Goal: Transaction & Acquisition: Purchase product/service

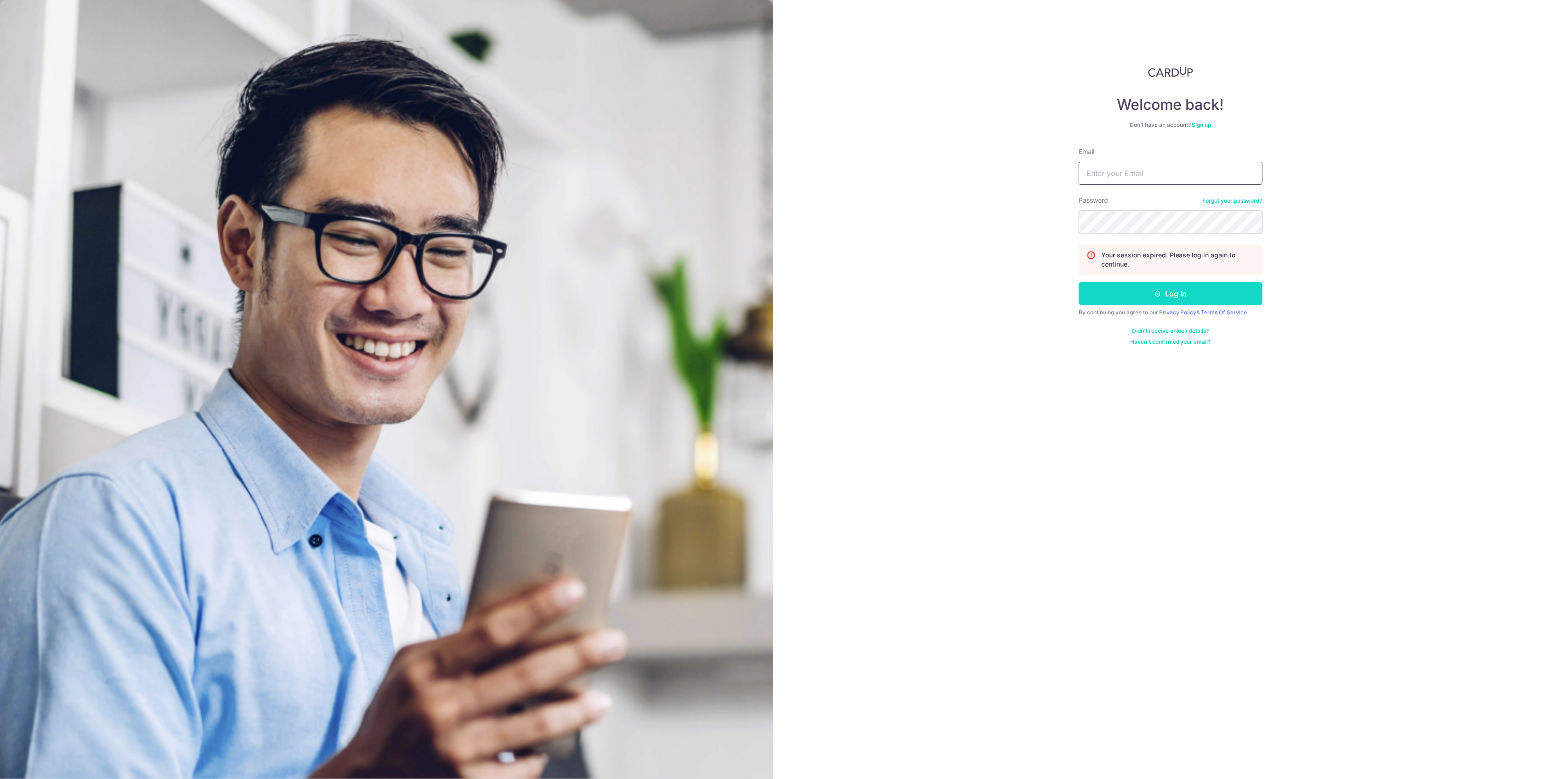
type input "[EMAIL_ADDRESS][DOMAIN_NAME]"
click at [1128, 292] on button "Log in" at bounding box center [1171, 294] width 184 height 23
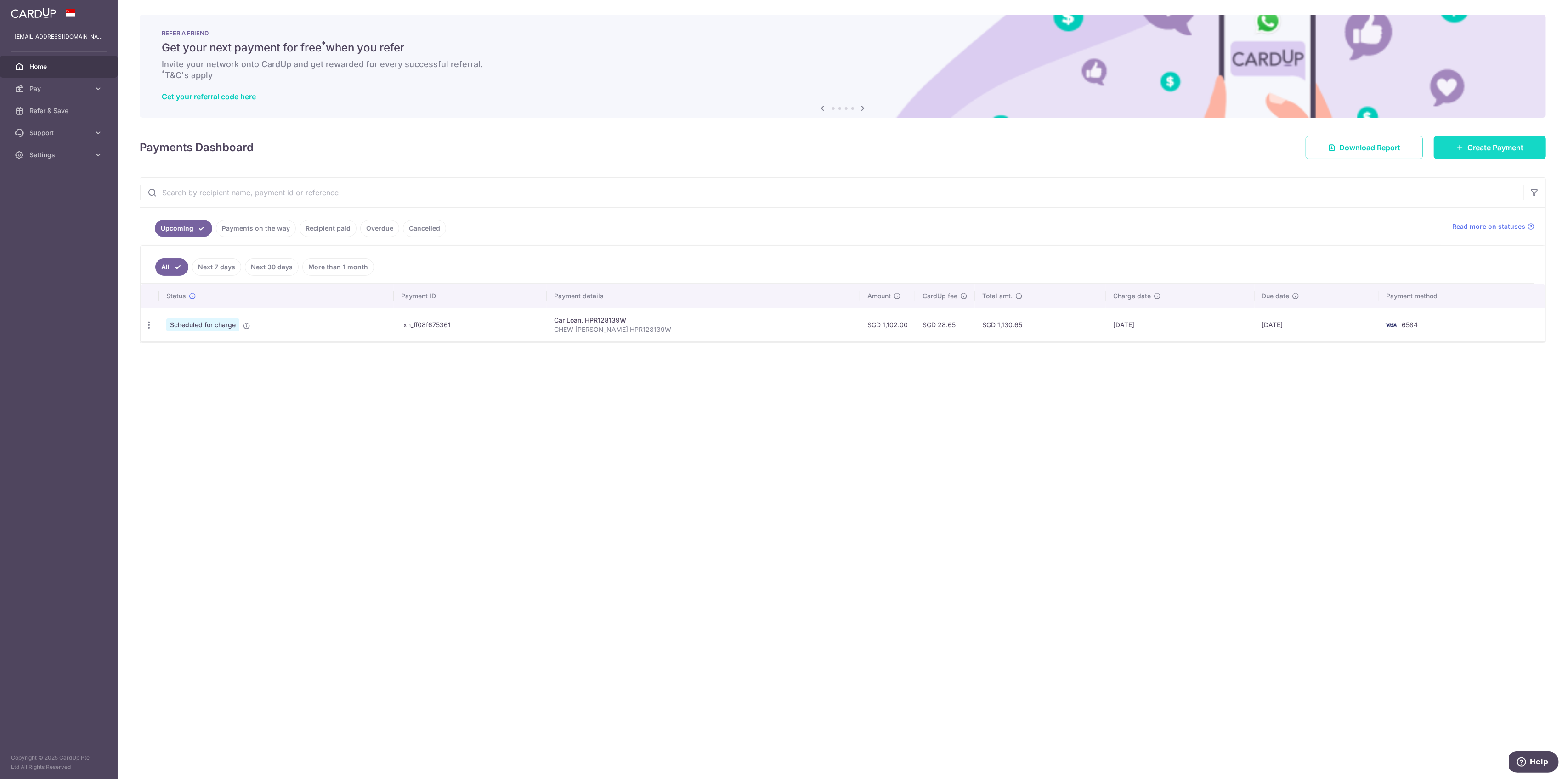
click at [1471, 145] on span "Create Payment" at bounding box center [1495, 147] width 56 height 11
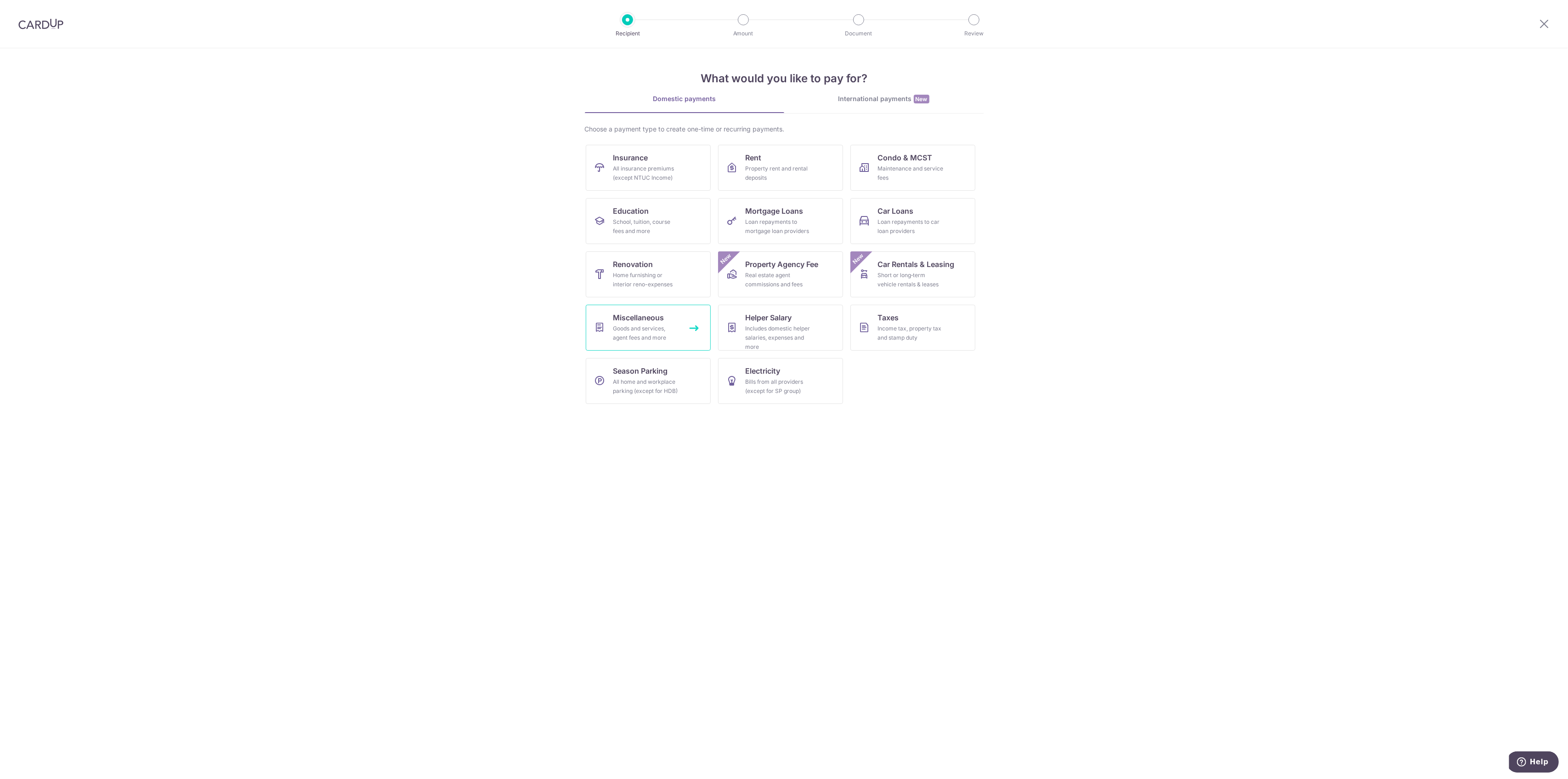
click at [670, 328] on div "Goods and services, agent fees and more" at bounding box center [646, 332] width 67 height 18
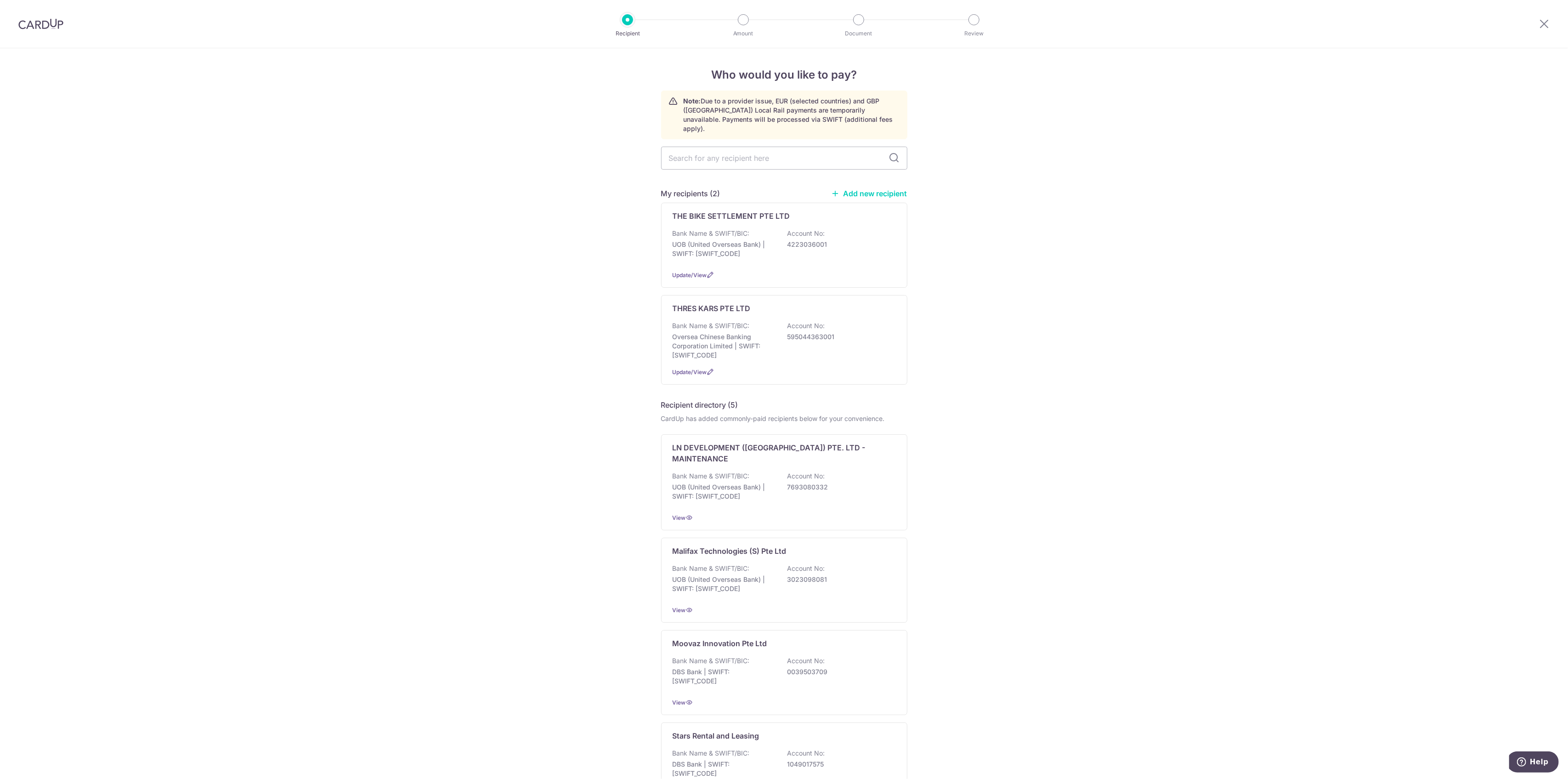
click at [875, 189] on link "Add new recipient" at bounding box center [870, 193] width 76 height 10
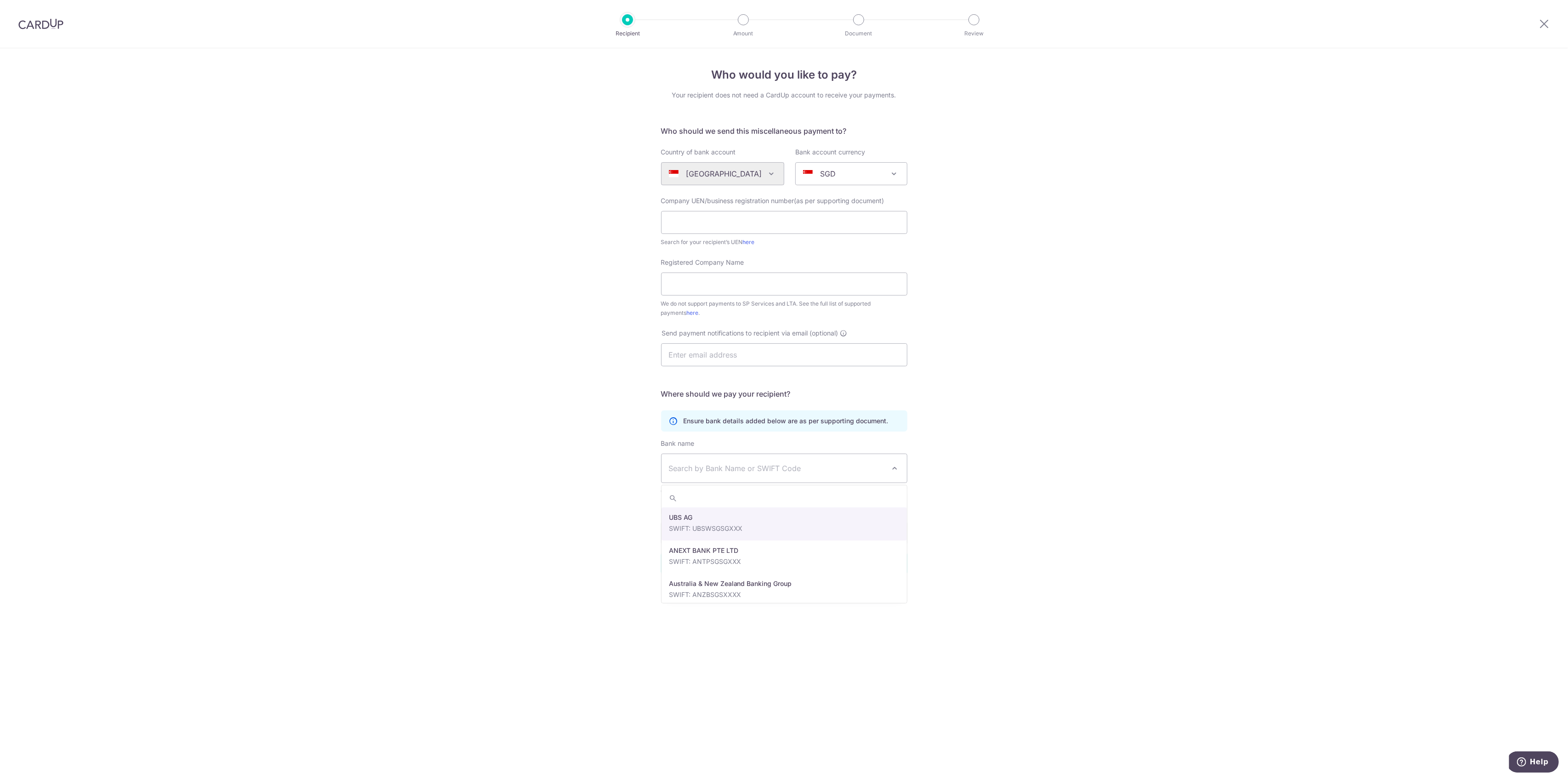
click at [708, 460] on span "Search by Bank Name or SWIFT Code" at bounding box center [784, 467] width 245 height 28
type input "united"
select select "23668"
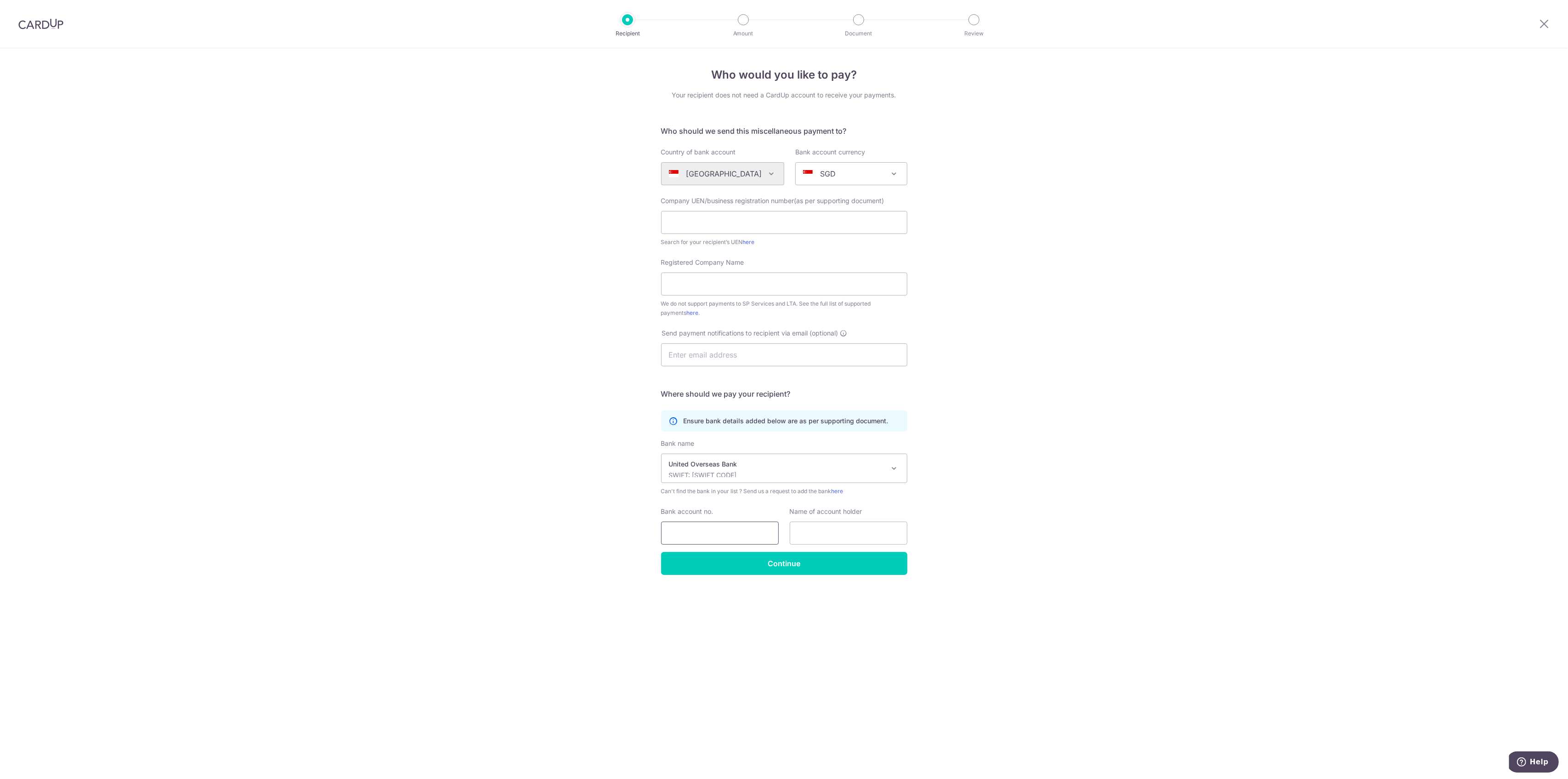
click at [730, 531] on input "Bank account no." at bounding box center [720, 533] width 117 height 23
click at [723, 535] on input "Bank account no." at bounding box center [720, 533] width 117 height 23
paste input "422-318-574-0"
type input "422-318-574-0"
click at [820, 531] on input "text" at bounding box center [848, 533] width 117 height 23
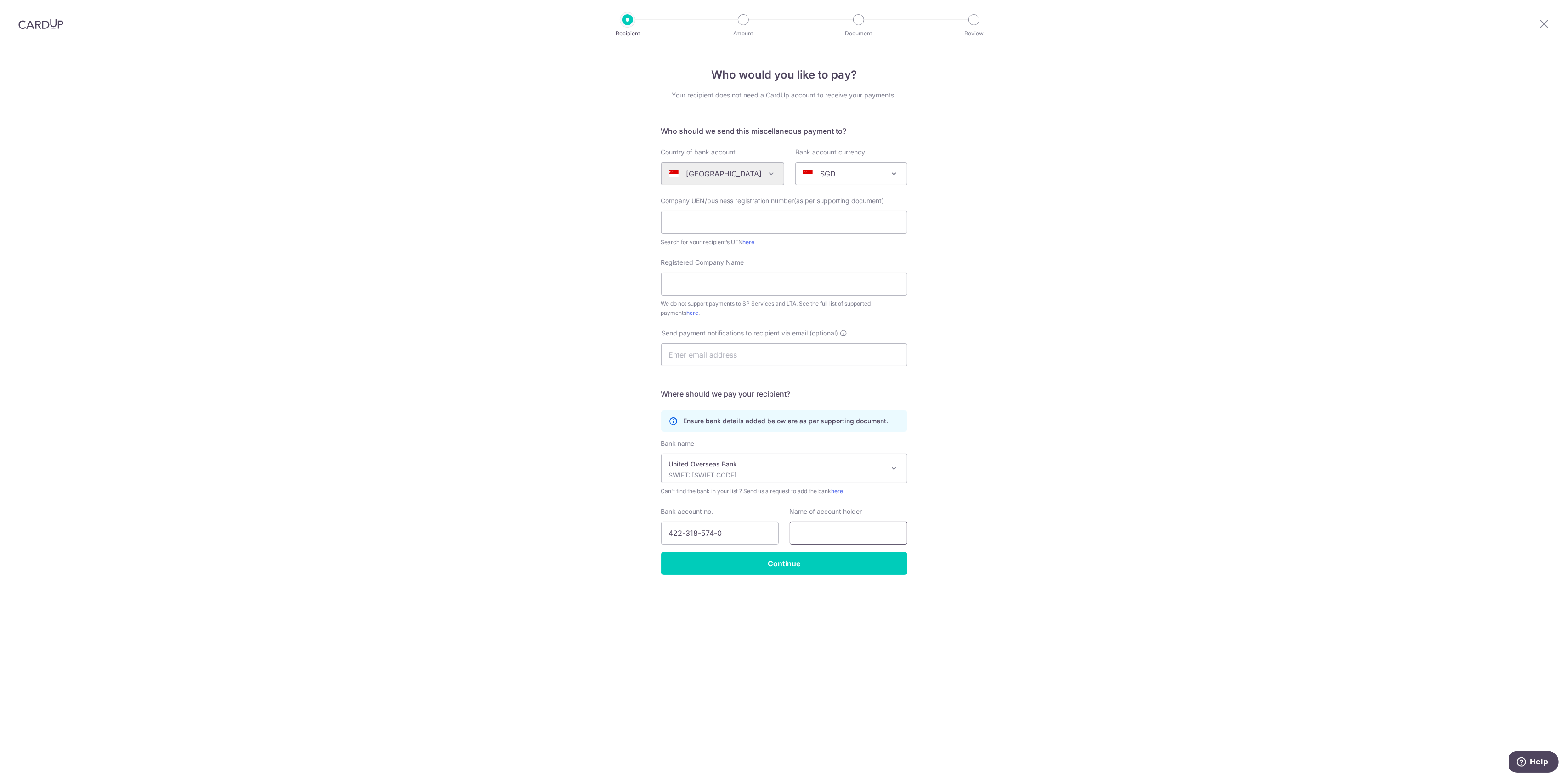
paste input "FIT N' FAB PTE. LTD."
type input "FIT N' FAB PTE. LTD."
click at [1008, 529] on div "Who would you like to pay? Your recipient does not need a CardUp account to rec…" at bounding box center [784, 414] width 1568 height 731
click at [717, 222] on input "text" at bounding box center [784, 222] width 246 height 23
click at [999, 271] on div "Who would you like to pay? Your recipient does not need a CardUp account to rec…" at bounding box center [784, 414] width 1568 height 731
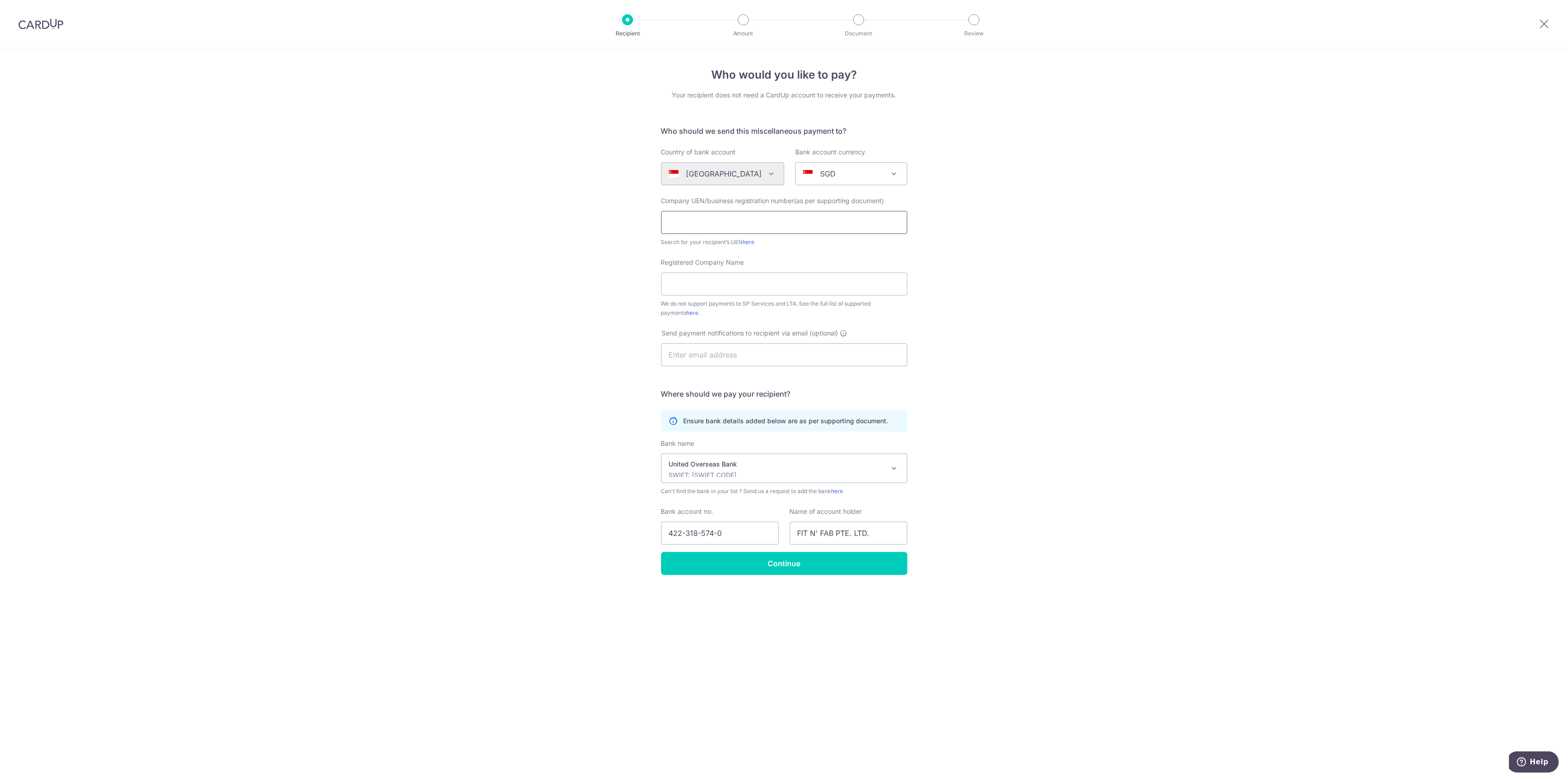
click at [740, 218] on input "text" at bounding box center [784, 222] width 246 height 23
paste input "201431476C"
type input "201431476C"
click at [1051, 259] on div "Who would you like to pay? Your recipient does not need a CardUp account to rec…" at bounding box center [784, 414] width 1568 height 731
click at [784, 284] on input "Registered Company Name" at bounding box center [784, 283] width 246 height 23
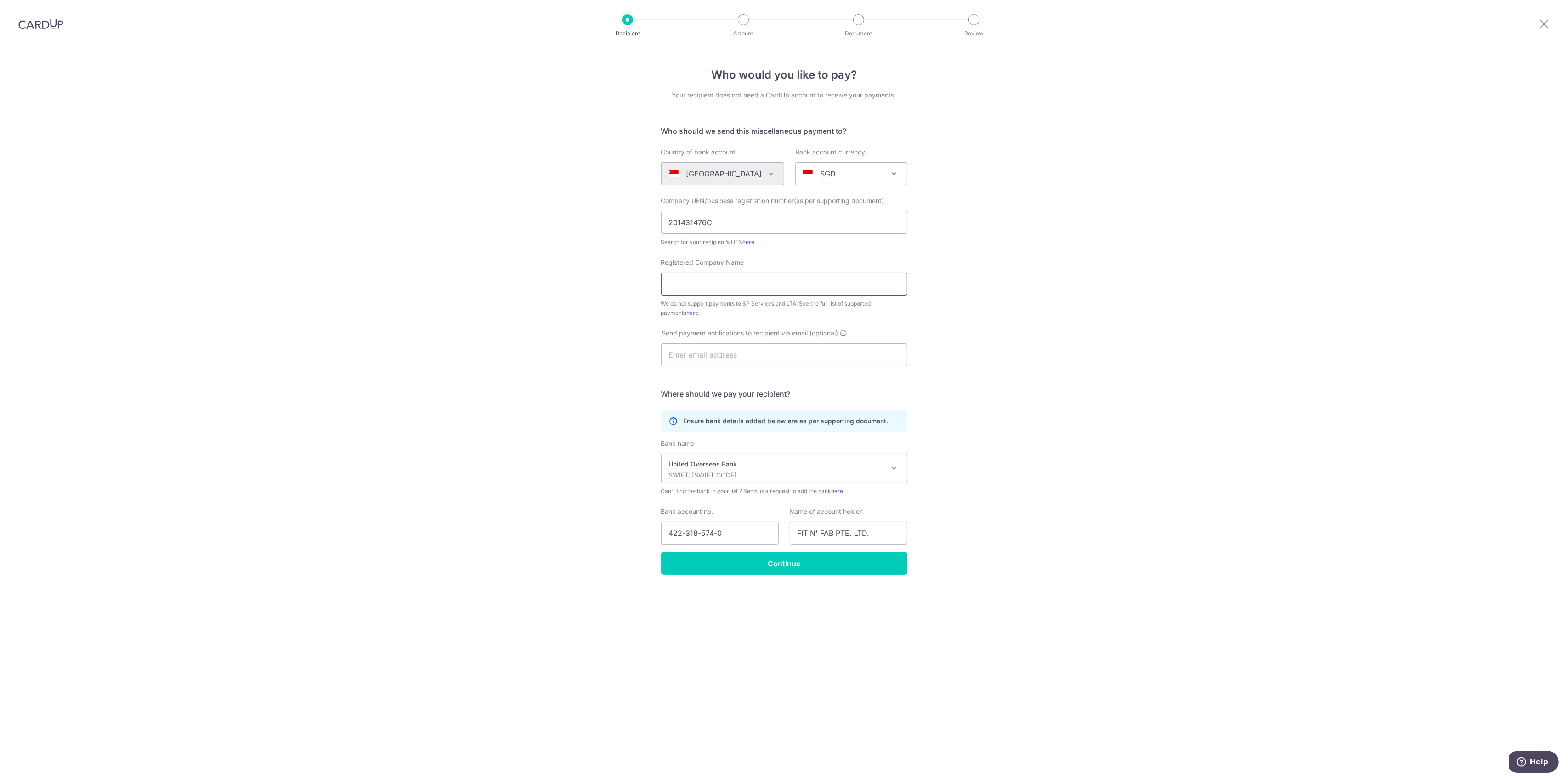
paste input "201431476C"
type input "201431476C"
click at [736, 356] on input "text" at bounding box center [784, 354] width 246 height 23
click at [738, 294] on input "Registered Company Name" at bounding box center [784, 283] width 246 height 23
paste input "FIT N' FAB PTE. LTD."
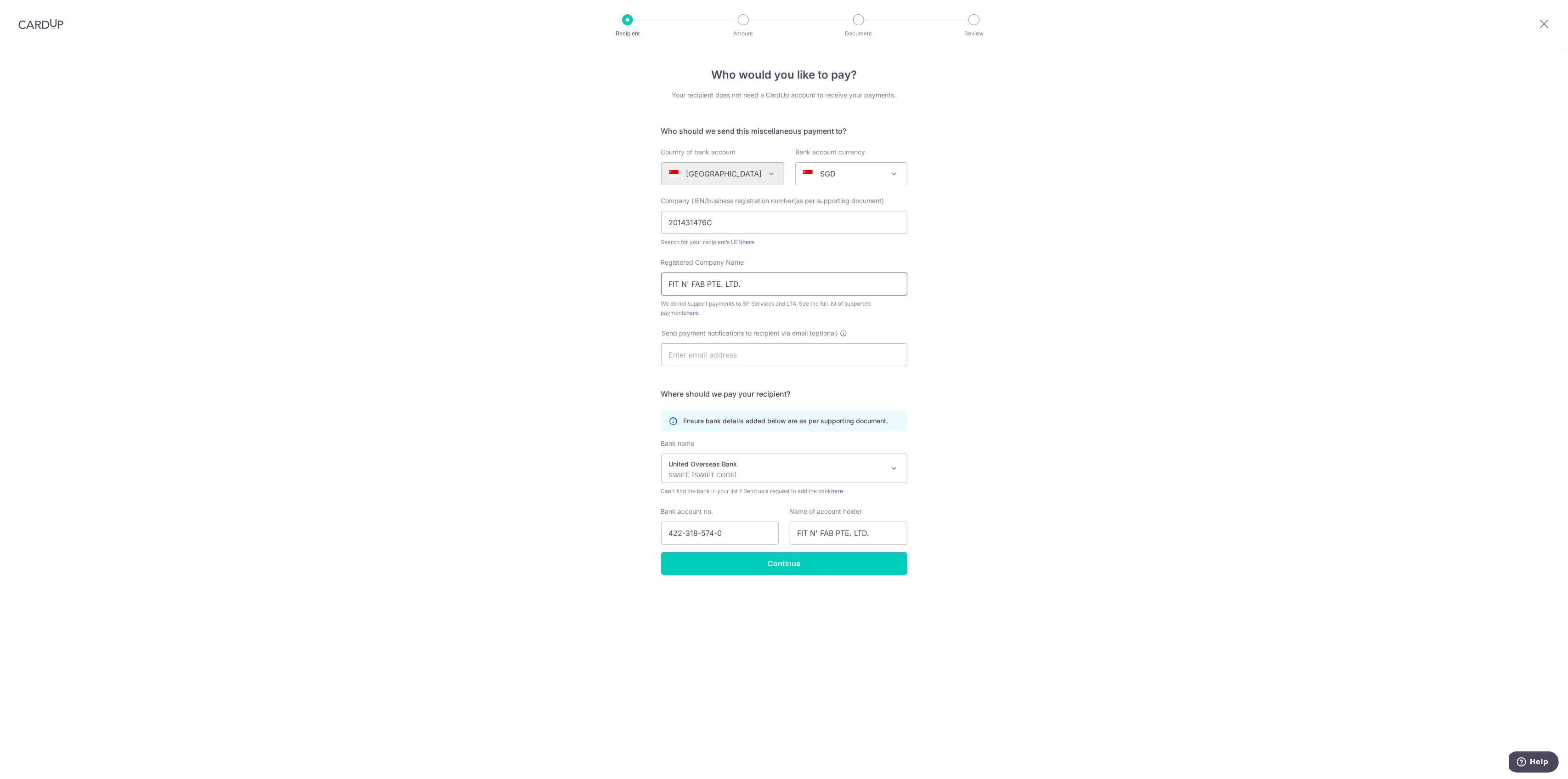
type input "FIT N' FAB PTE. LTD."
click at [1033, 351] on div "Who would you like to pay? Your recipient does not need a CardUp account to rec…" at bounding box center [784, 414] width 1568 height 731
click at [765, 356] on input "text" at bounding box center [784, 354] width 246 height 23
click at [981, 347] on div "Who would you like to pay? Your recipient does not need a CardUp account to rec…" at bounding box center [784, 414] width 1568 height 731
drag, startPoint x: 825, startPoint y: 355, endPoint x: 614, endPoint y: 347, distance: 211.2
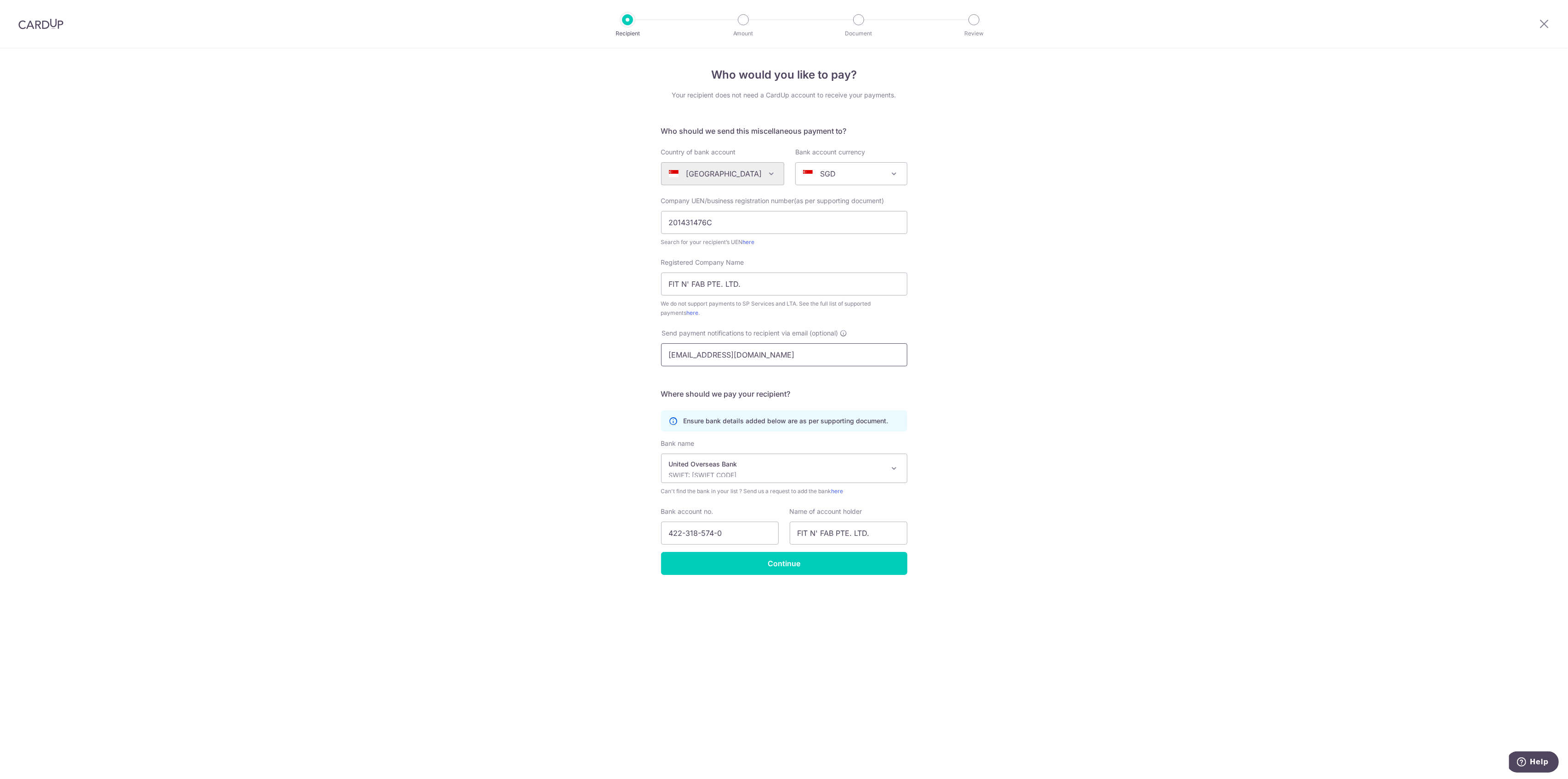
click at [614, 347] on div "Who would you like to pay? Your recipient does not need a CardUp account to rec…" at bounding box center [784, 414] width 1568 height 731
type input "\"
click at [680, 358] on input "text" at bounding box center [784, 354] width 246 height 23
type input "salescare@keypowerintl.com.sg"
click at [1063, 365] on div "Who would you like to pay? Your recipient does not need a CardUp account to rec…" at bounding box center [784, 414] width 1568 height 731
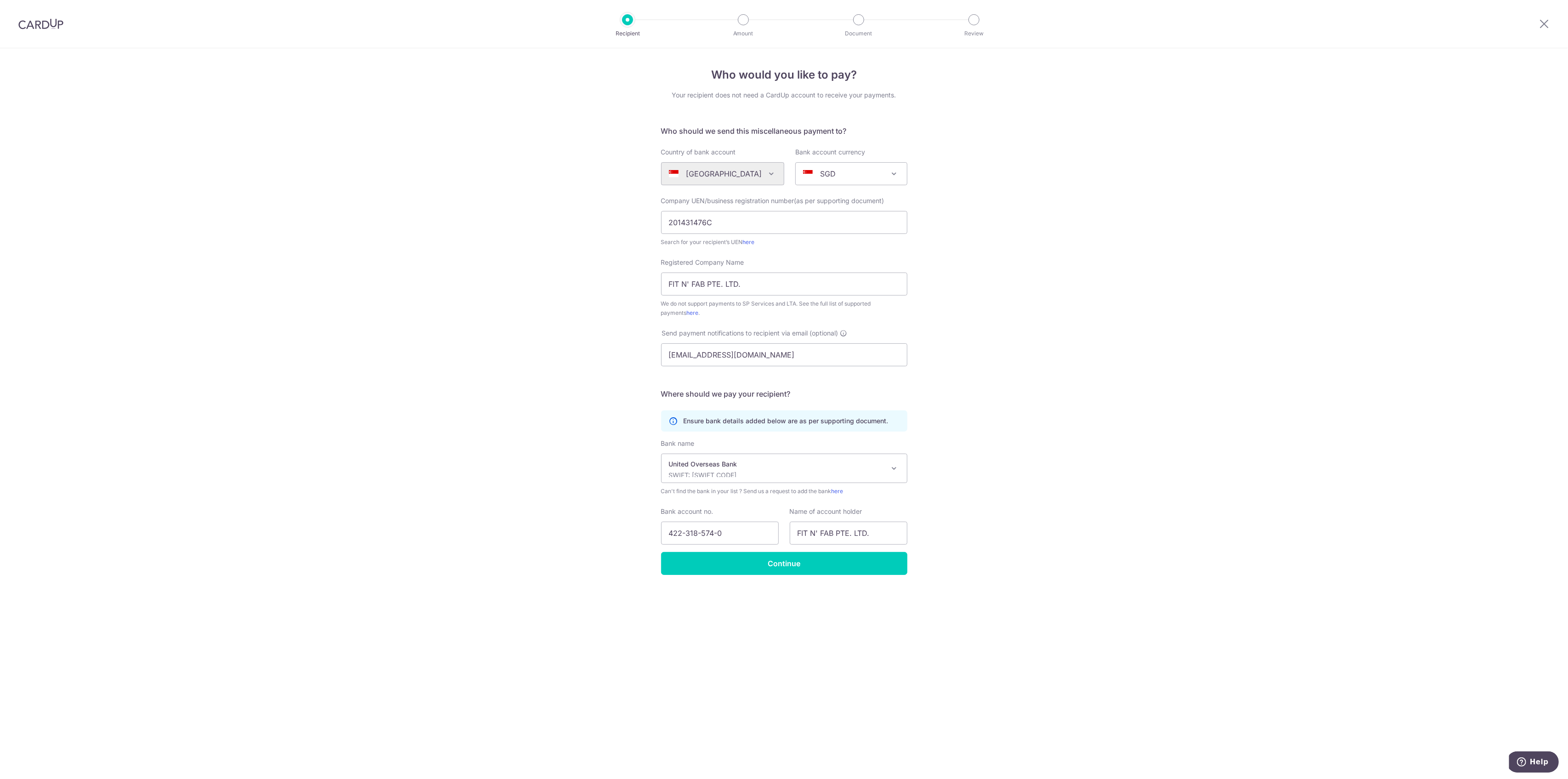
click at [1039, 358] on div "Who would you like to pay? Your recipient does not need a CardUp account to rec…" at bounding box center [784, 414] width 1568 height 731
click at [820, 556] on input "Continue" at bounding box center [784, 563] width 246 height 23
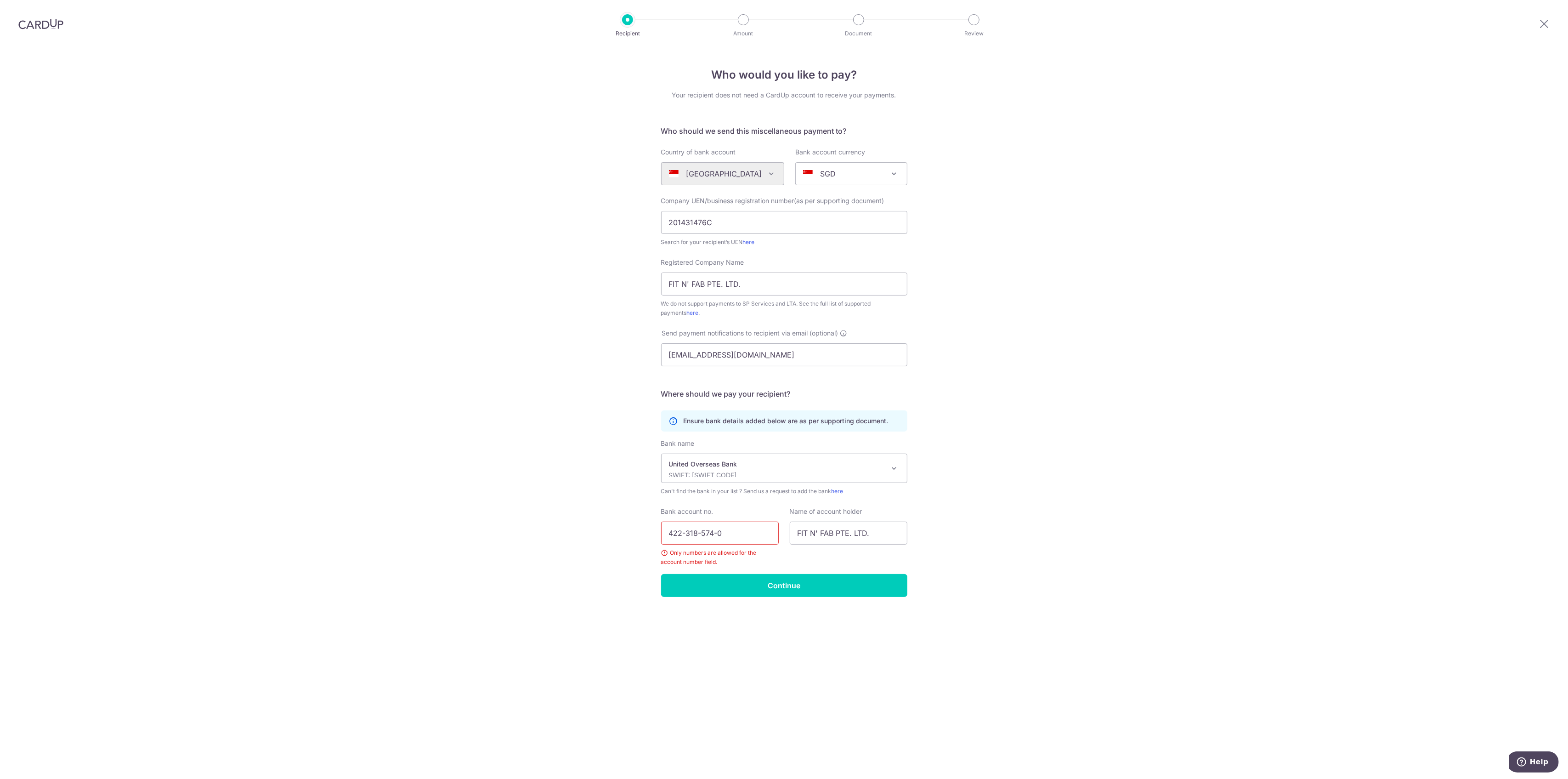
click at [720, 531] on input "422-318-574-0" at bounding box center [720, 533] width 117 height 23
click at [719, 535] on input "422-318-574-0" at bounding box center [720, 533] width 117 height 23
type input "4223185740"
click at [815, 582] on input "Continue" at bounding box center [784, 585] width 246 height 23
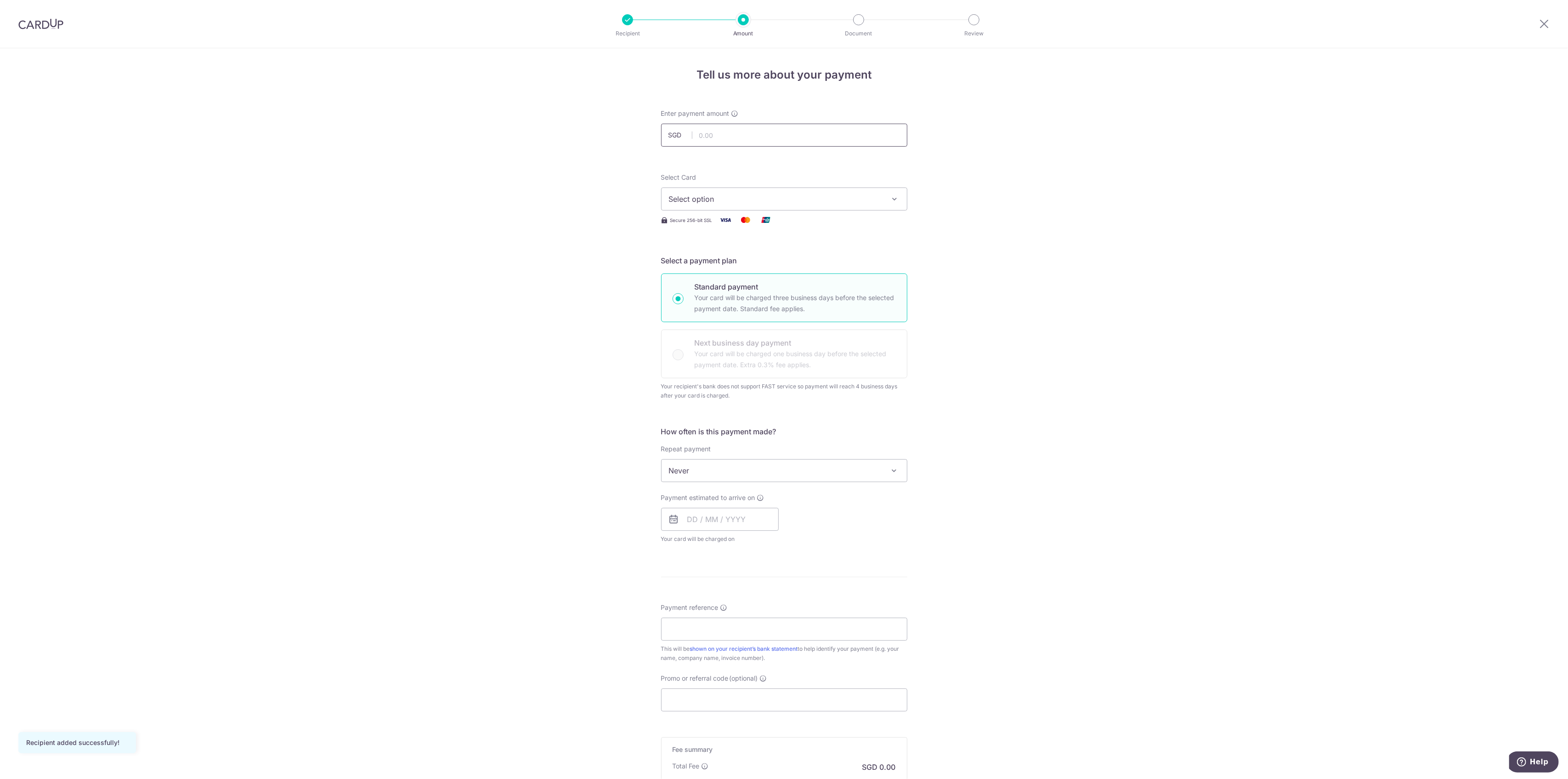
click at [720, 140] on input "text" at bounding box center [784, 135] width 246 height 23
click at [765, 138] on input "text" at bounding box center [784, 135] width 246 height 23
paste input "4,114.97"
click at [741, 162] on form "Enter payment amount SGD 4,114.97 4114.97 Recipient added successfully! Select …" at bounding box center [784, 483] width 246 height 749
click at [698, 131] on input "4,114.97" at bounding box center [784, 135] width 246 height 23
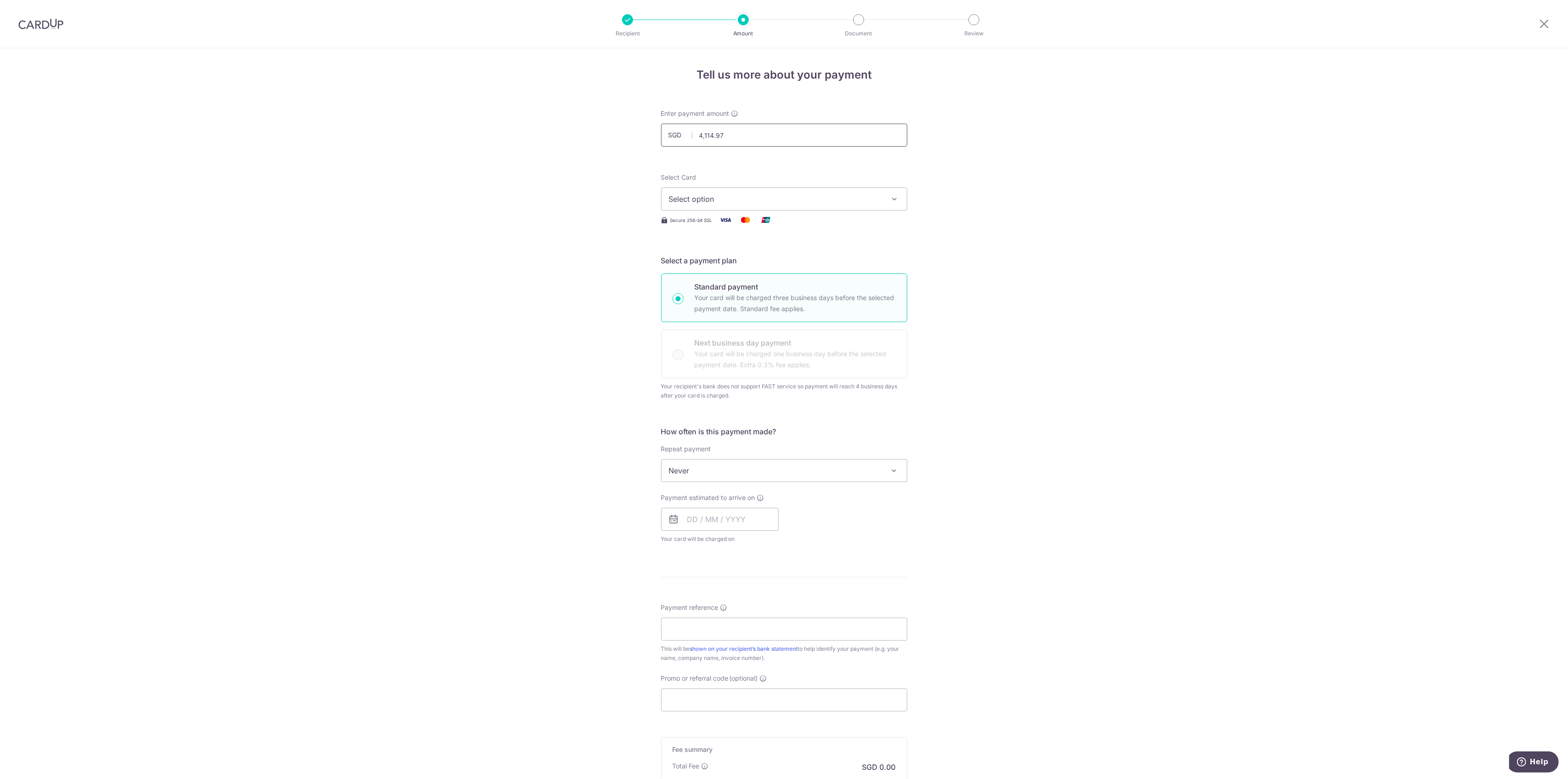
click at [702, 134] on input "4,114.97" at bounding box center [784, 135] width 246 height 23
type input "4,114.97"
click at [735, 181] on div "Select Card Select option Add credit card Your Cards **** 6584" at bounding box center [784, 192] width 246 height 38
click at [732, 193] on span "Select option" at bounding box center [776, 199] width 214 height 11
click at [732, 263] on span "**** 6584" at bounding box center [784, 264] width 231 height 11
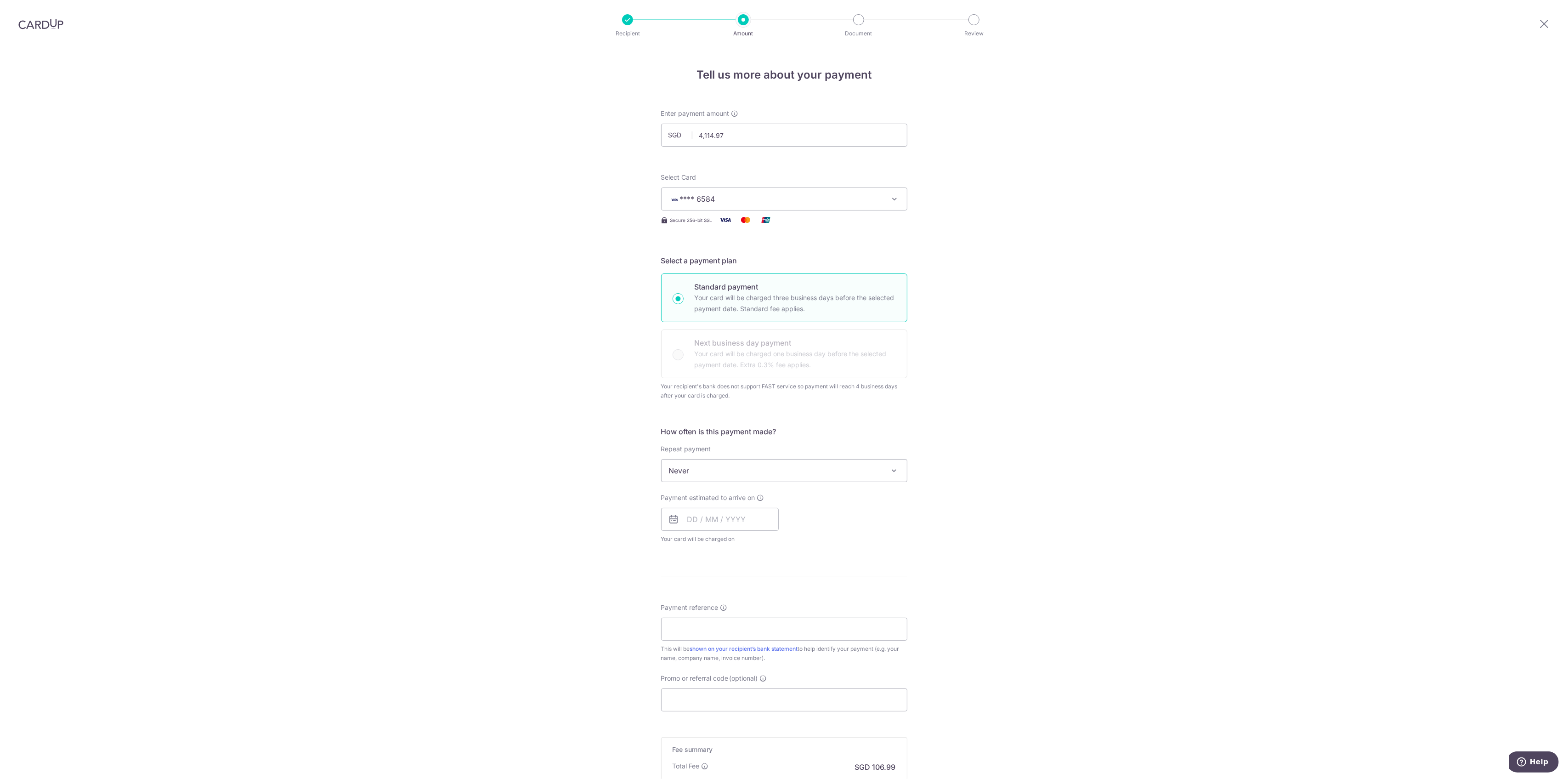
click at [1046, 282] on div "Tell us more about your payment Enter payment amount SGD 4,114.97 4114.97 Recip…" at bounding box center [784, 475] width 1568 height 853
click at [729, 472] on span "Never" at bounding box center [784, 471] width 245 height 22
click at [723, 471] on span "Never" at bounding box center [784, 471] width 245 height 22
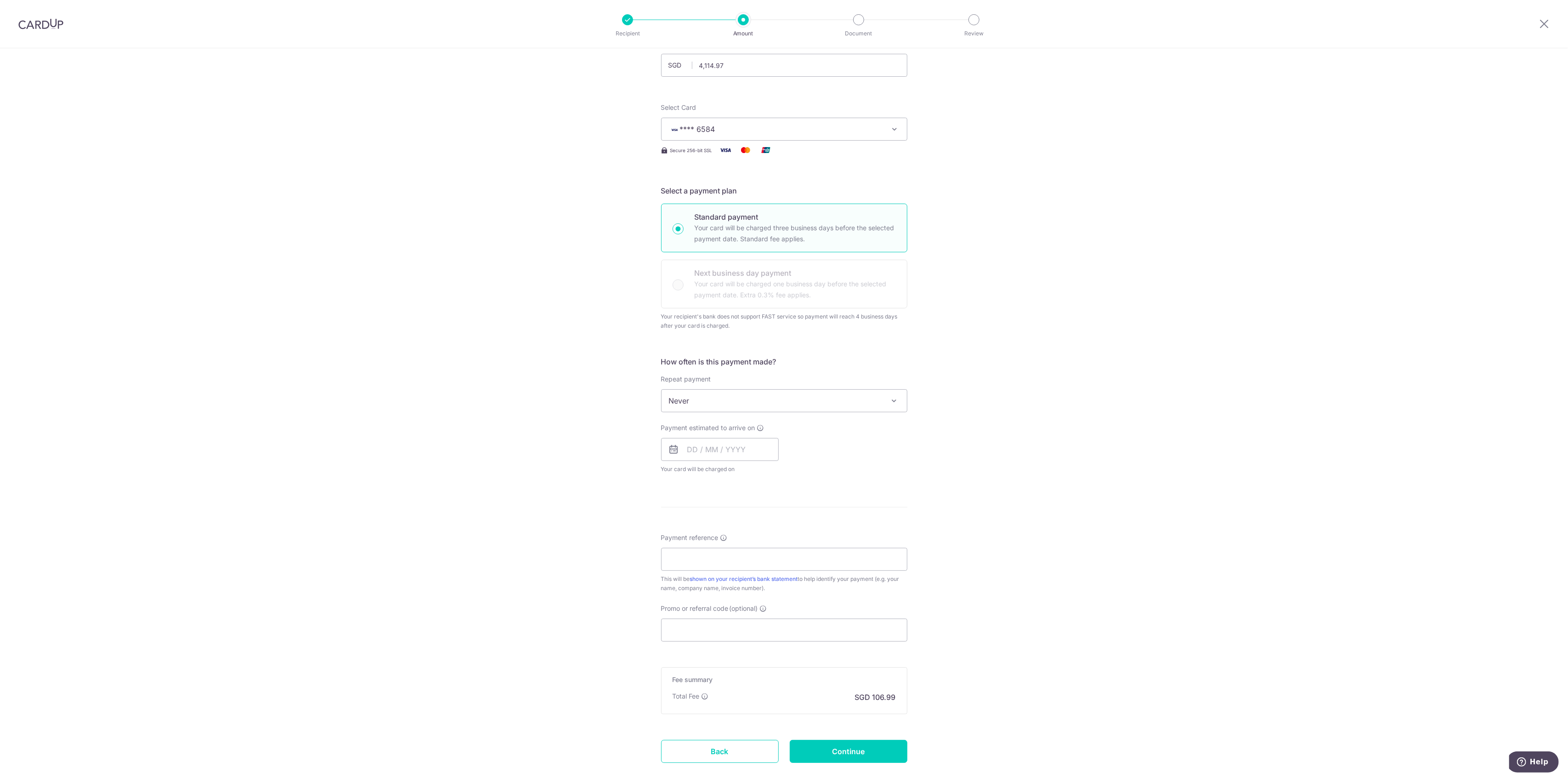
scroll to position [70, 0]
click at [699, 448] on input "text" at bounding box center [720, 448] width 117 height 23
click at [949, 492] on div "Tell us more about your payment Enter payment amount SGD 4,114.97 4114.97 Recip…" at bounding box center [784, 404] width 1568 height 853
click at [673, 448] on icon at bounding box center [674, 448] width 11 height 11
click at [669, 449] on icon at bounding box center [674, 448] width 11 height 11
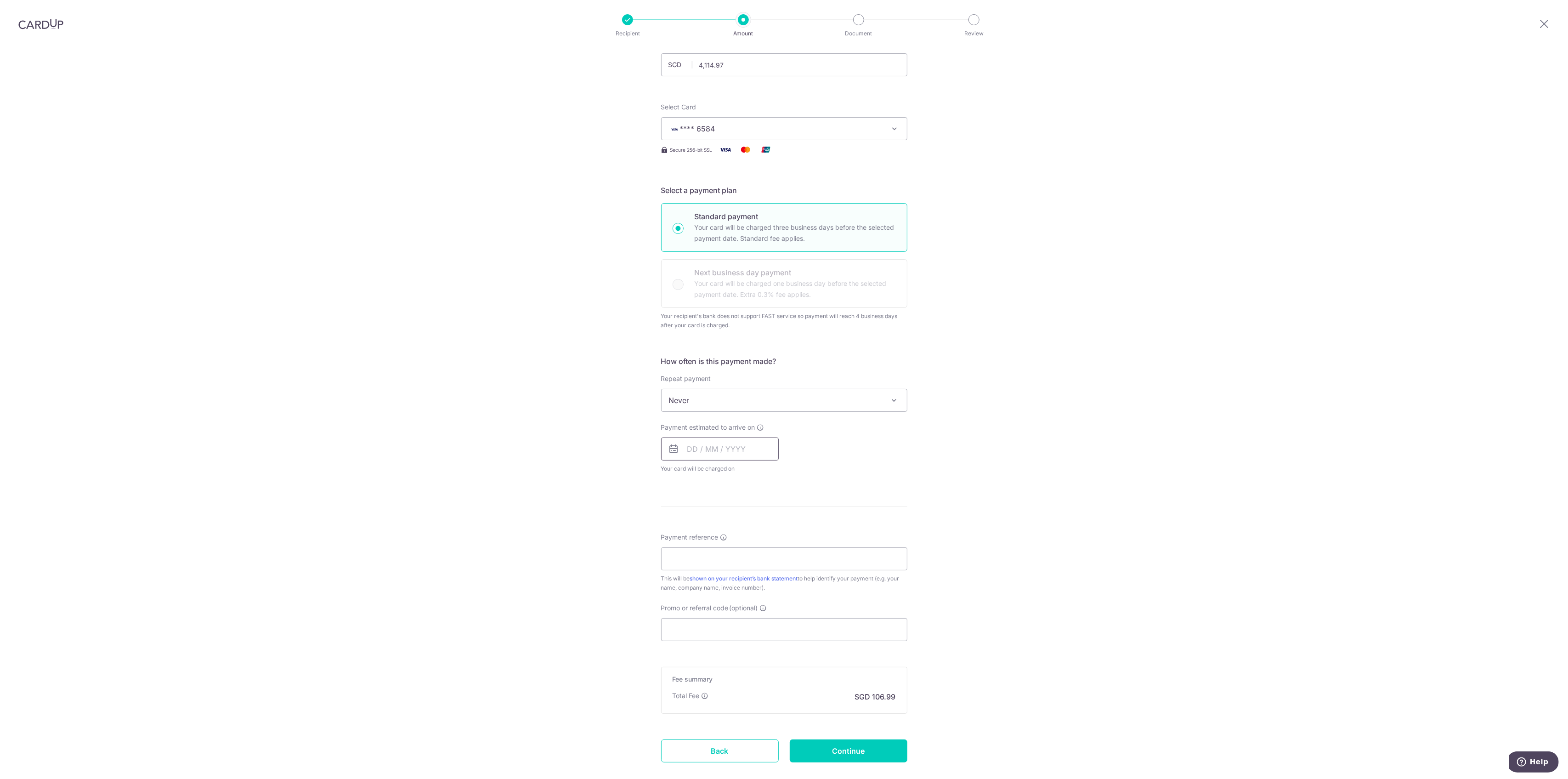
click at [683, 448] on input "text" at bounding box center [720, 448] width 117 height 23
click at [696, 566] on link "18" at bounding box center [698, 568] width 15 height 15
type input "[DATE]"
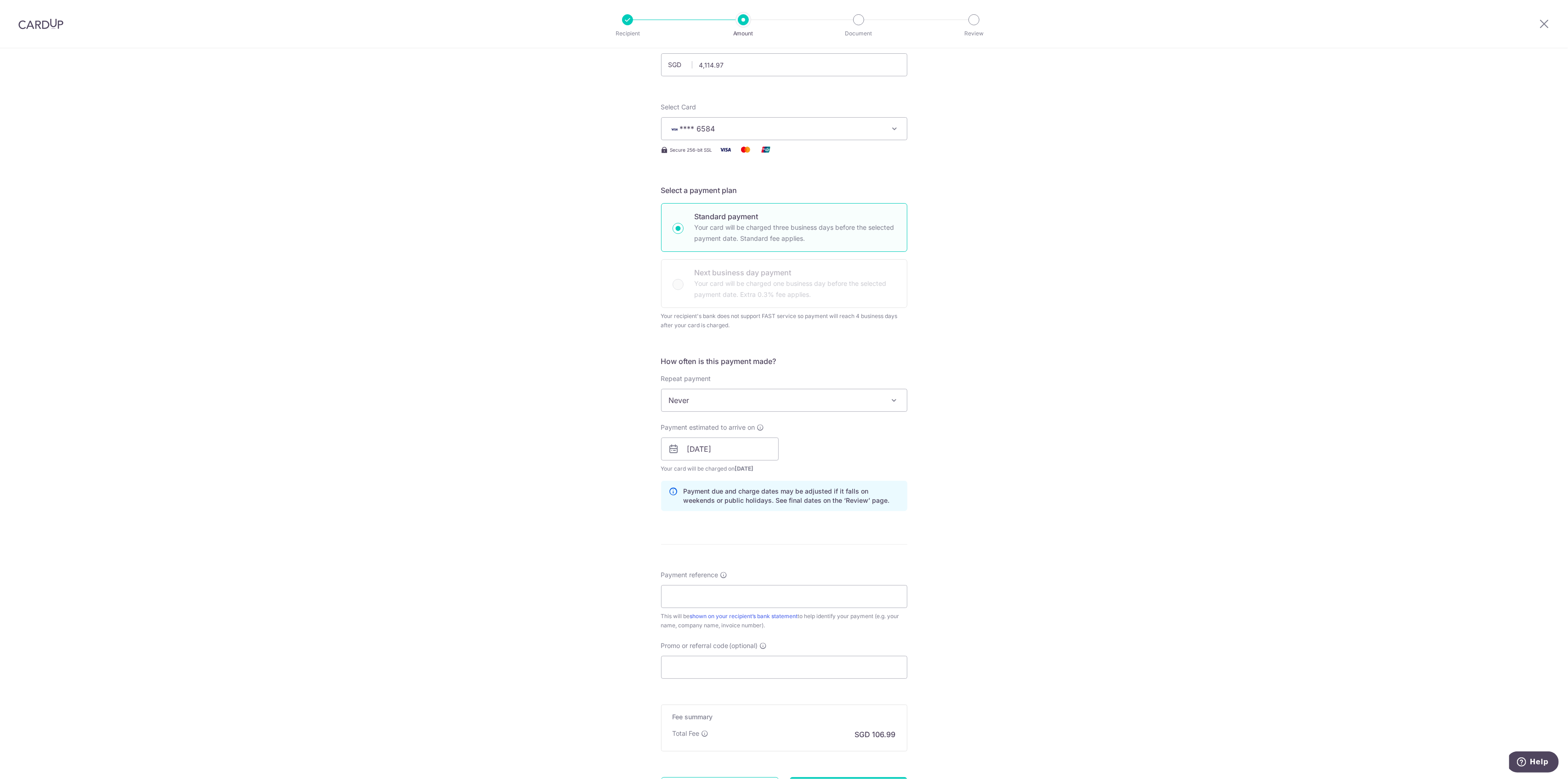
click at [819, 447] on div "Payment estimated to arrive on 18/08/2025 Prev Next Aug Sep Oct Nov Dec 2025 20…" at bounding box center [784, 447] width 257 height 51
click at [722, 583] on div "Payment reference This will be shown on your recipient’s bank statement to help…" at bounding box center [784, 599] width 246 height 60
click at [713, 593] on input "Payment reference" at bounding box center [784, 596] width 246 height 23
click at [711, 598] on input "Payment reference" at bounding box center [784, 596] width 246 height 23
paste input "SO25060008"
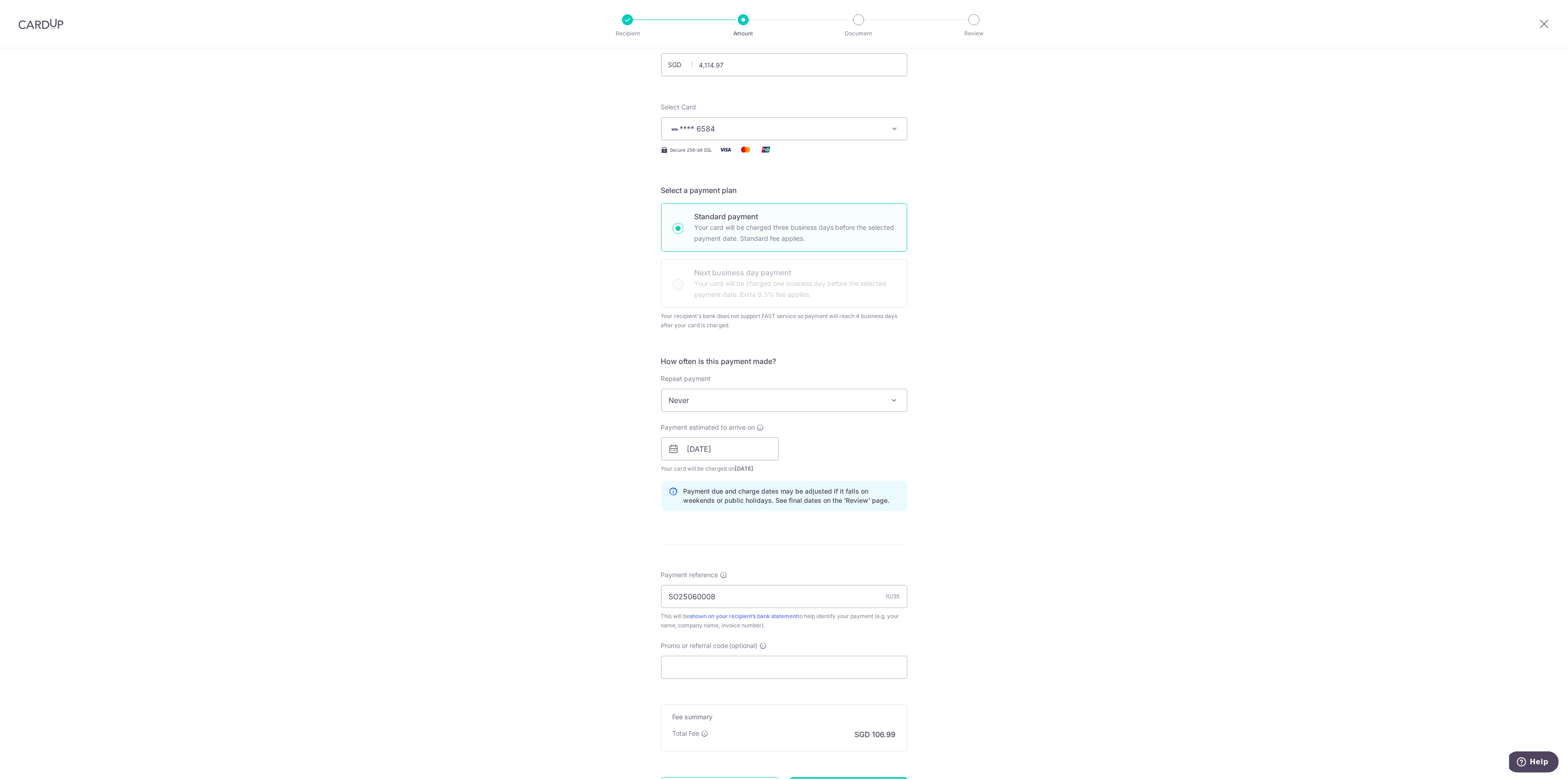
click at [960, 578] on div "Tell us more about your payment Enter payment amount SGD 4,114.97 4114.97 Recip…" at bounding box center [784, 422] width 1568 height 890
click at [663, 590] on input "SO25060008" at bounding box center [784, 596] width 246 height 23
click at [736, 597] on input "TRIBAL TRISUIT - YIHENG -SO25060008" at bounding box center [784, 596] width 246 height 23
click at [765, 594] on input "TRIBAL TRISUIT - YIHENG -SO25060008" at bounding box center [784, 596] width 246 height 23
click at [733, 593] on input "TRIBAL TRISUIT - YIHENG SO25060008" at bounding box center [784, 596] width 246 height 23
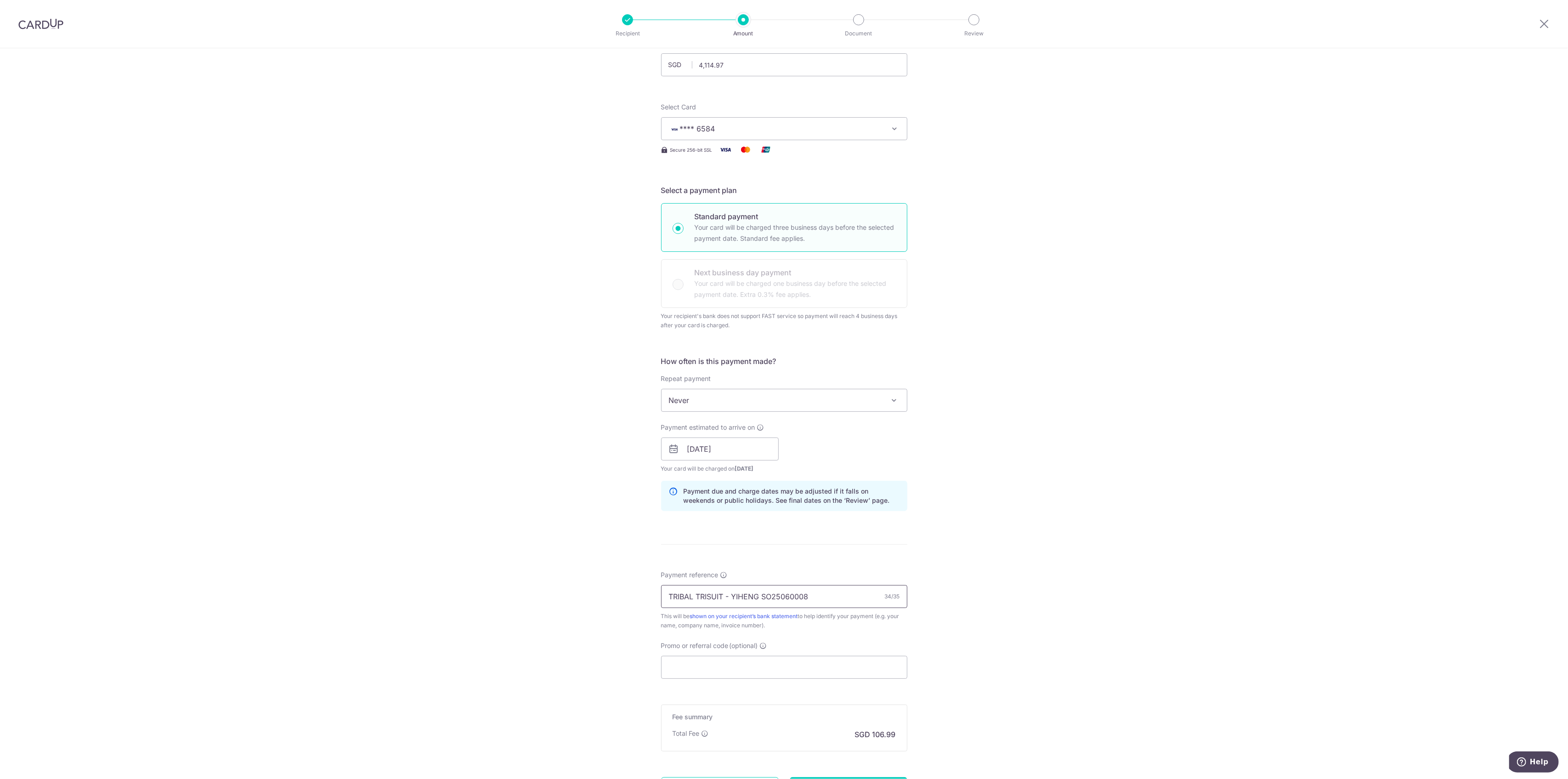
click at [727, 597] on input "TRIBAL TRISUIT - YIHENG SO25060008" at bounding box center [784, 596] width 246 height 23
type input "TRIBAL TRISUIT YIHENG SO25060008"
click at [981, 541] on div "Tell us more about your payment Enter payment amount SGD 4,114.97 4114.97 Recip…" at bounding box center [784, 422] width 1568 height 890
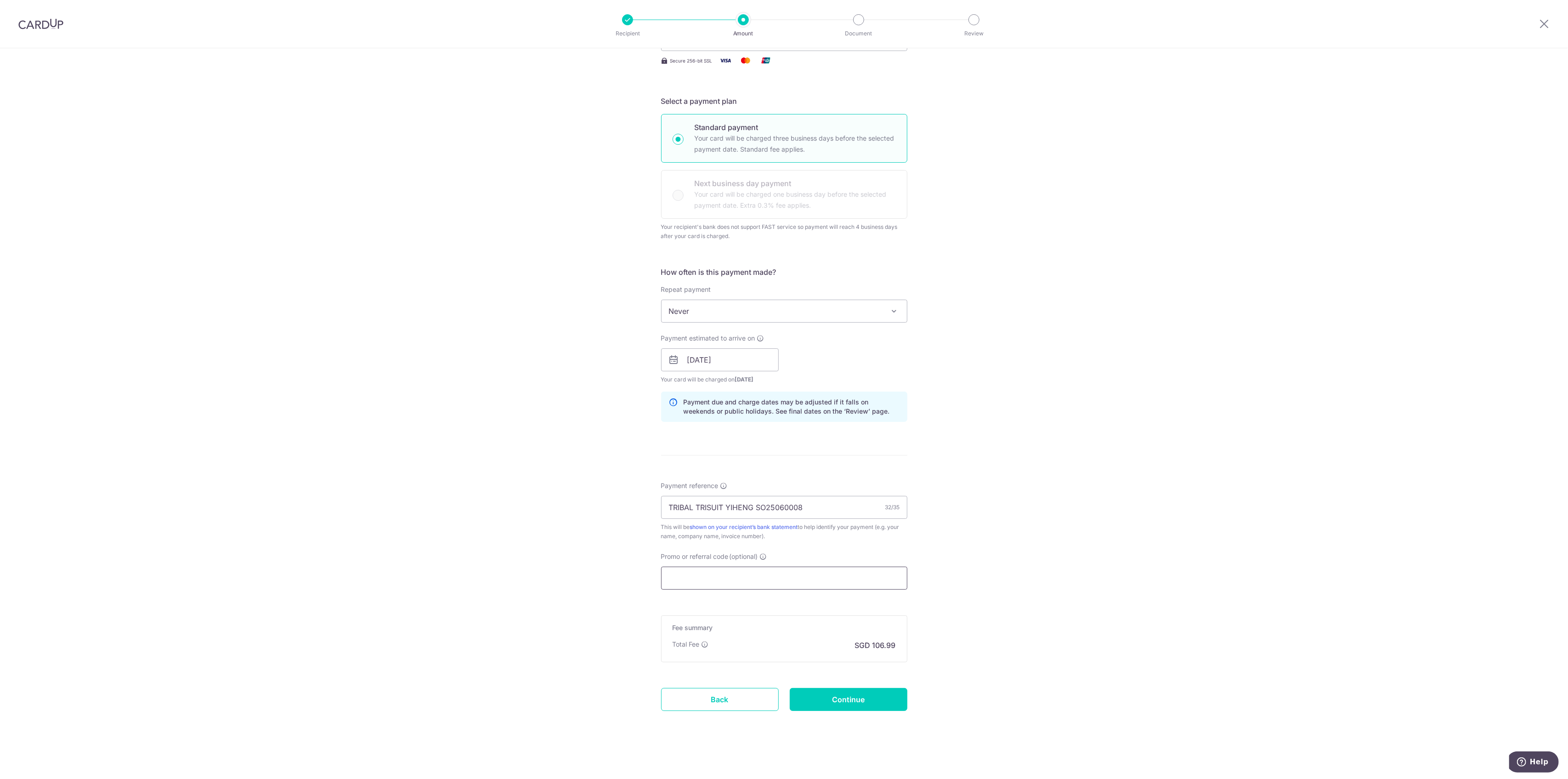
click at [765, 580] on input "Promo or referral code (optional)" at bounding box center [784, 578] width 246 height 23
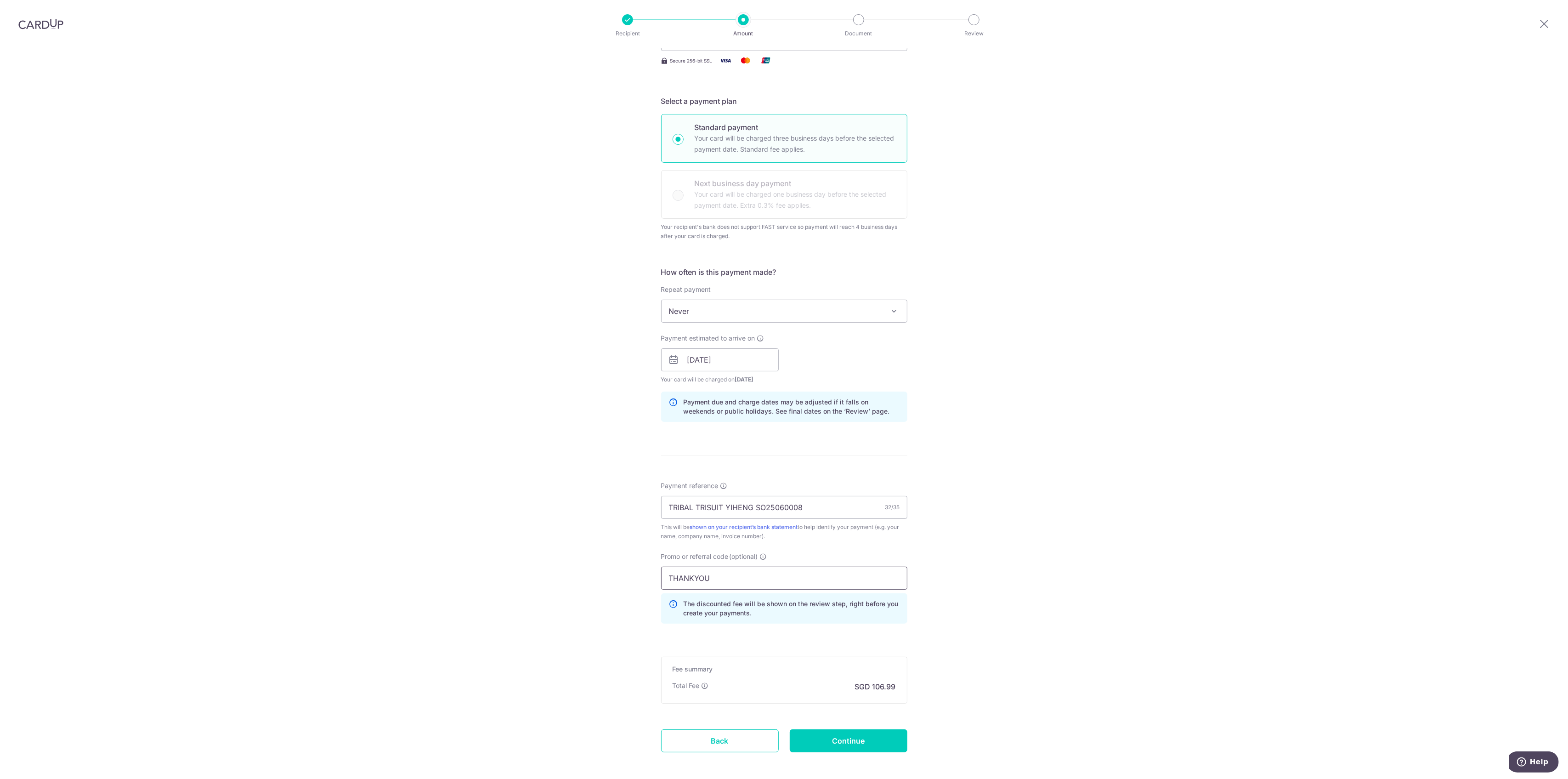
type input "THANKYOU"
click at [1015, 616] on div "Tell us more about your payment Enter payment amount SGD 4,114.97 4114.97 Recip…" at bounding box center [784, 354] width 1568 height 932
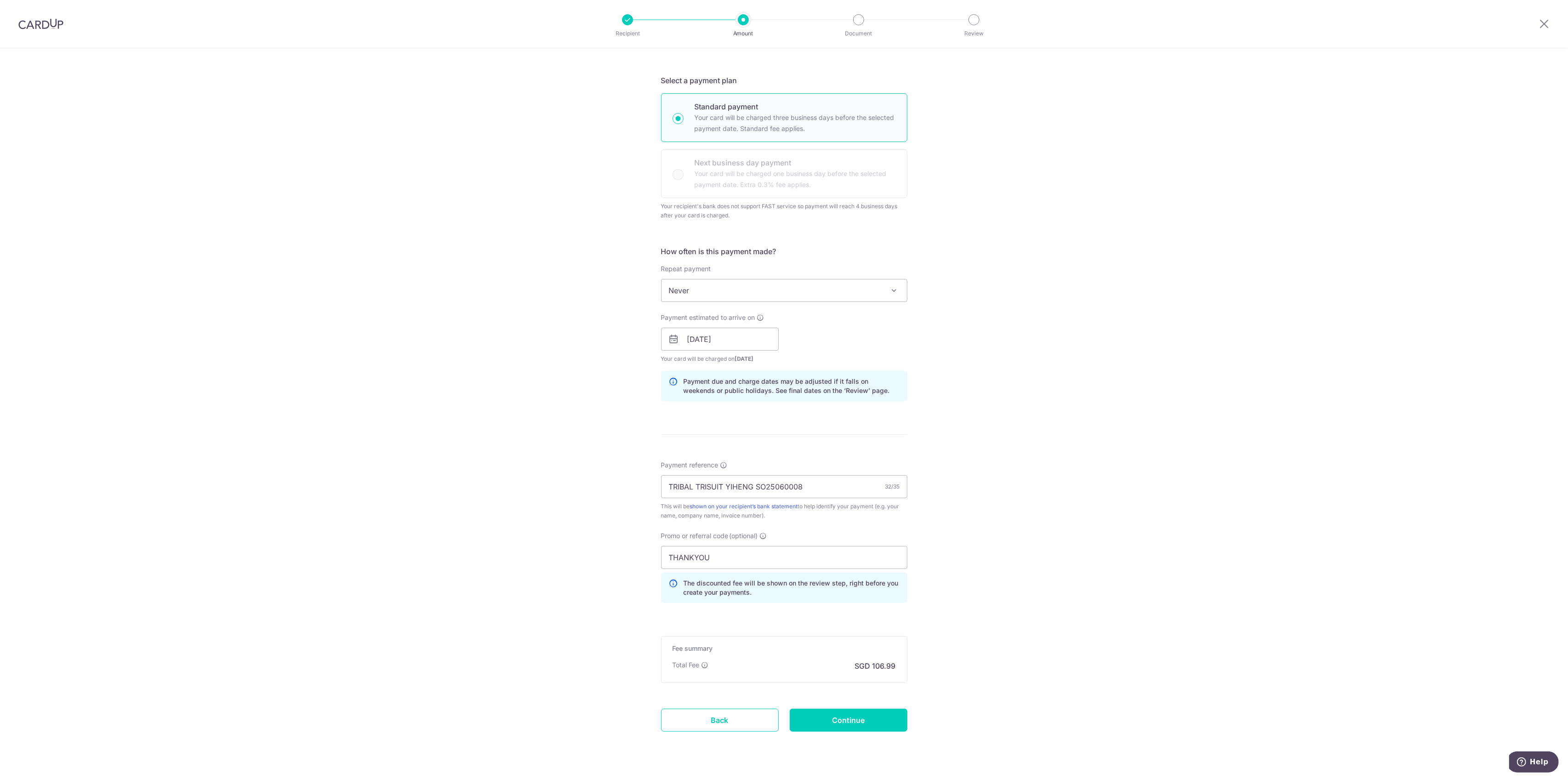
scroll to position [200, 0]
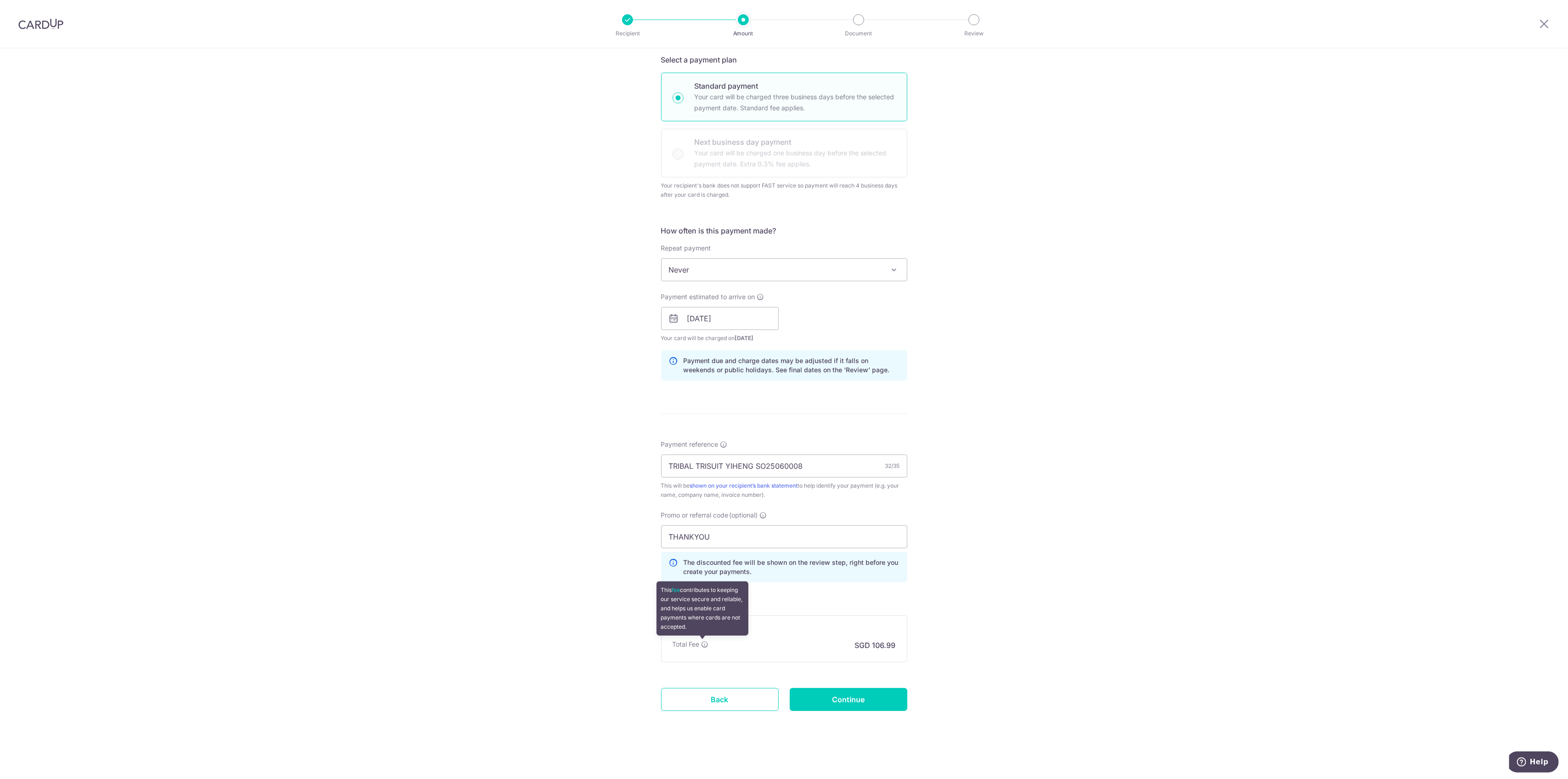
click at [702, 644] on icon at bounding box center [705, 643] width 8 height 8
click at [985, 618] on div "Tell us more about your payment Enter payment amount SGD 4,114.97 4114.97 Recip…" at bounding box center [784, 313] width 1568 height 932
click at [860, 699] on input "Continue" at bounding box center [848, 699] width 117 height 23
type input "Create Schedule"
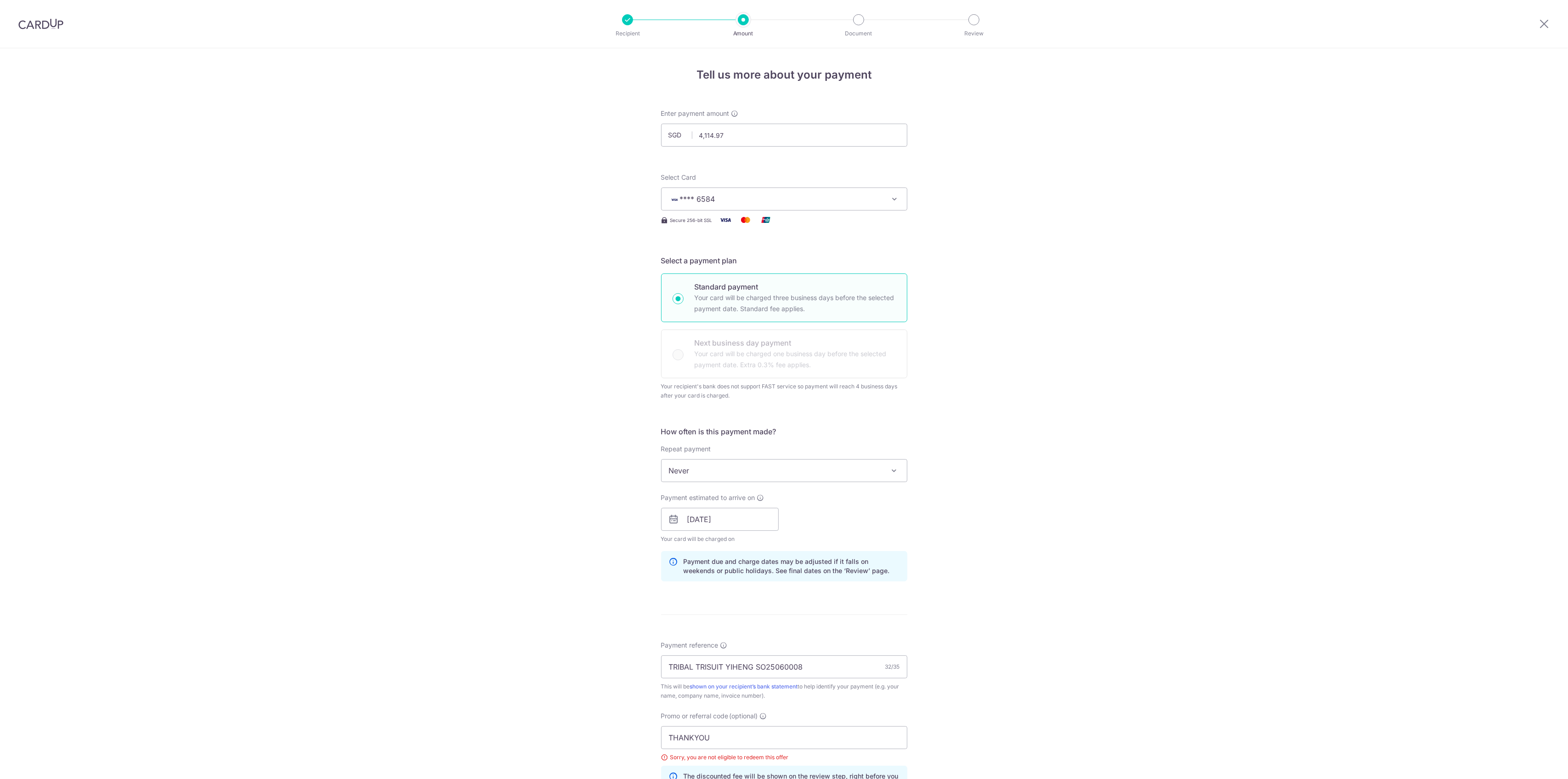
scroll to position [213, 0]
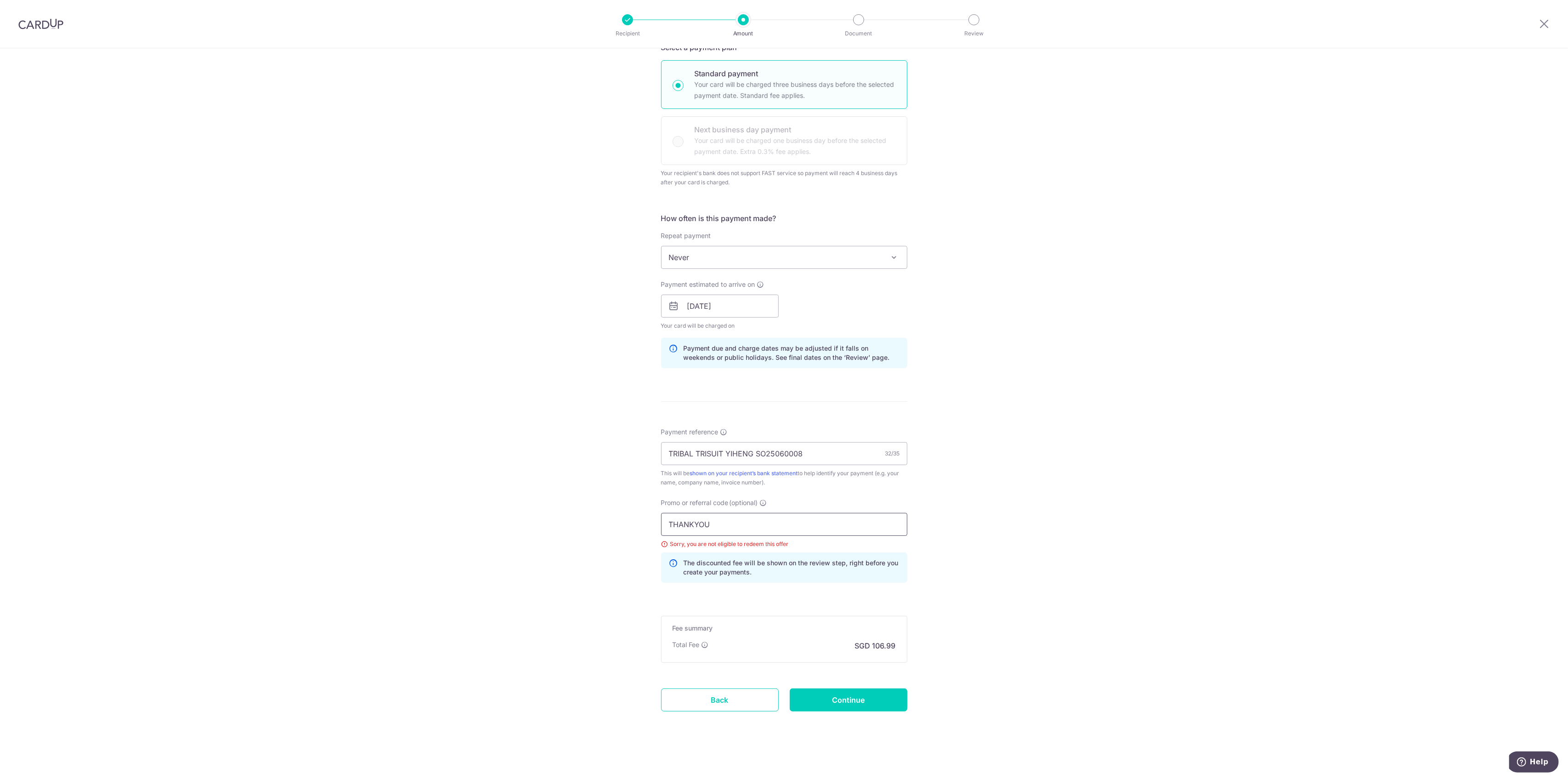
click at [730, 520] on input "THANKYOU" at bounding box center [784, 524] width 246 height 23
drag, startPoint x: 721, startPoint y: 517, endPoint x: 626, endPoint y: 510, distance: 95.3
click at [626, 510] on div "Tell us more about your payment Enter payment amount SGD 4,114.97 4114.97 Selec…" at bounding box center [784, 307] width 1568 height 945
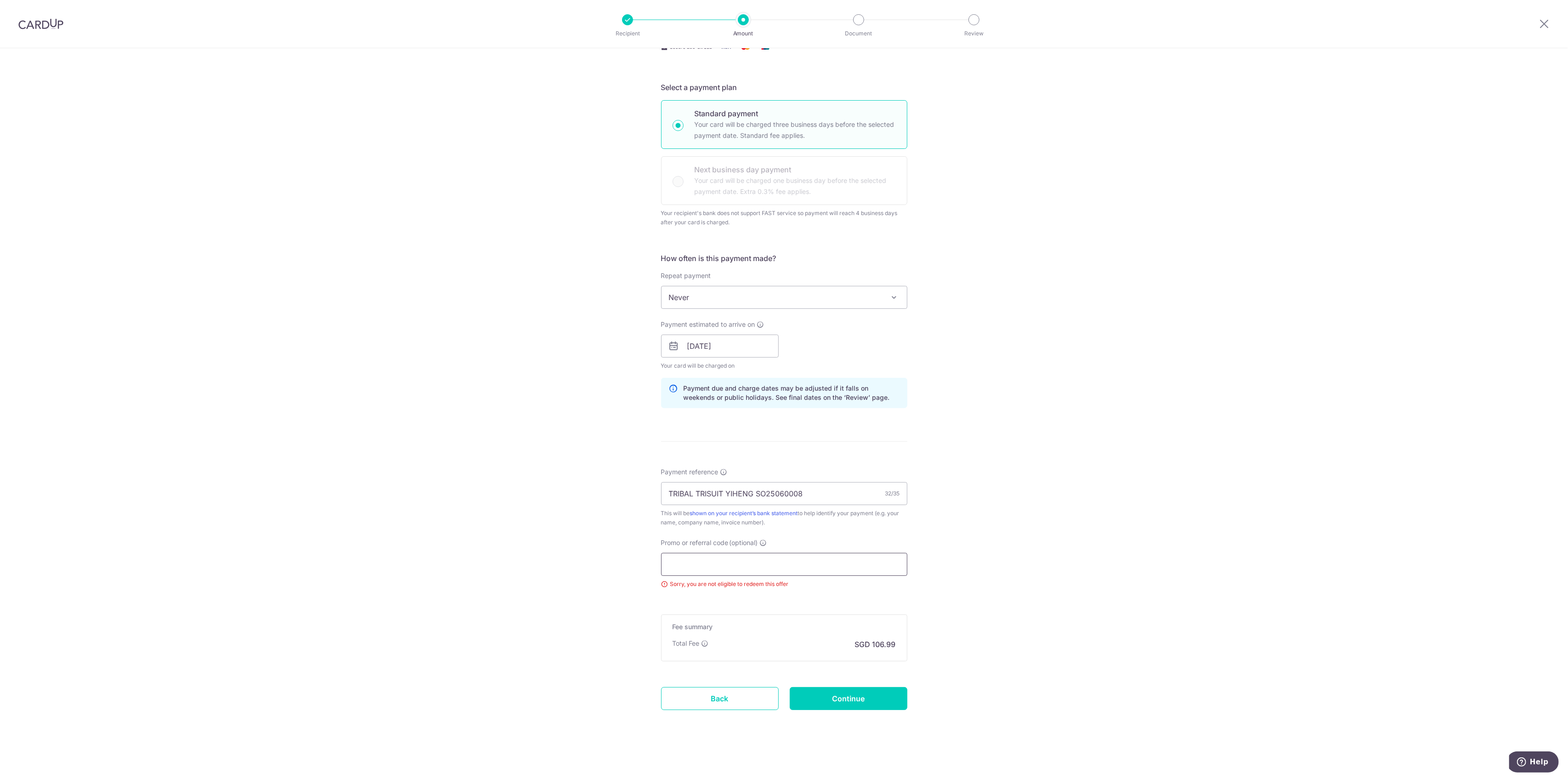
scroll to position [172, 0]
click at [1011, 553] on div "Tell us more about your payment Enter payment amount SGD 4,114.97 4114.97 Selec…" at bounding box center [784, 327] width 1568 height 903
click at [934, 614] on div "Tell us more about your payment Enter payment amount SGD 4,114.97 4114.97 Selec…" at bounding box center [784, 327] width 1568 height 903
click at [862, 694] on input "Continue" at bounding box center [848, 699] width 117 height 23
type input "Update Schedule"
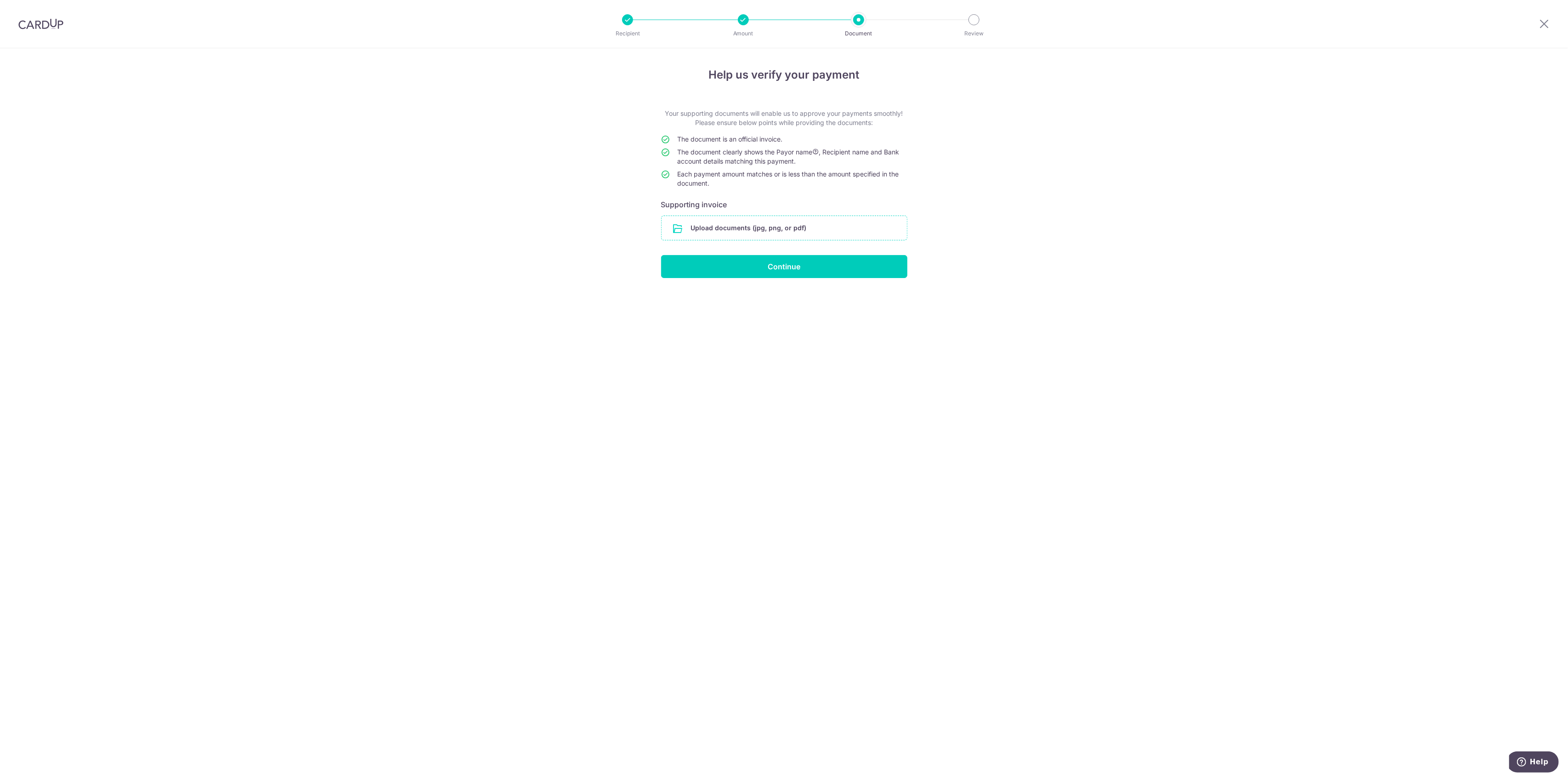
click at [767, 217] on input "file" at bounding box center [784, 228] width 245 height 24
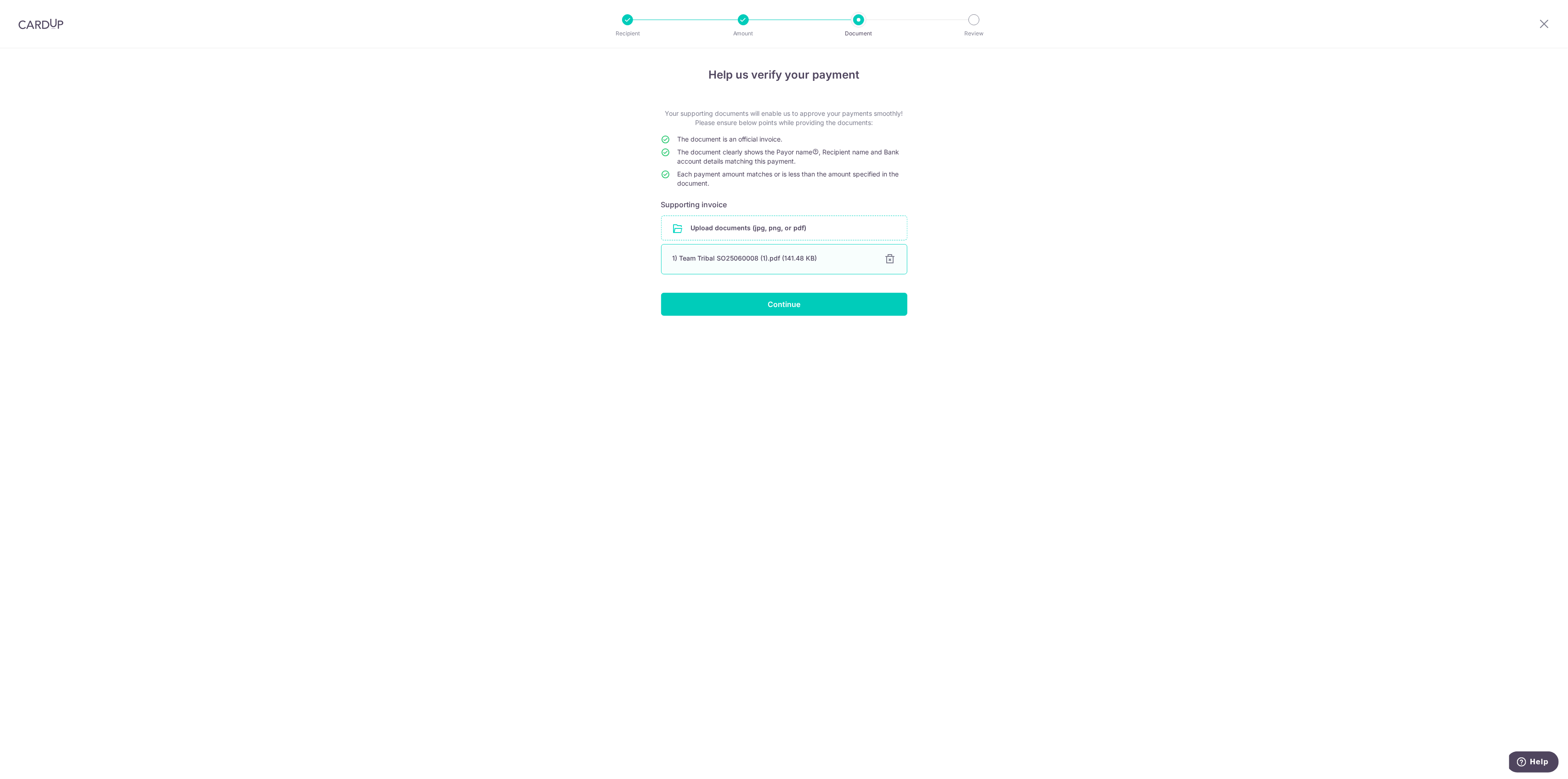
click at [905, 268] on div "1) Team Tribal SO25060008 (1).pdf (141.48 KB) 100% Done Download" at bounding box center [784, 258] width 246 height 30
click at [808, 312] on input "Continue" at bounding box center [784, 304] width 246 height 23
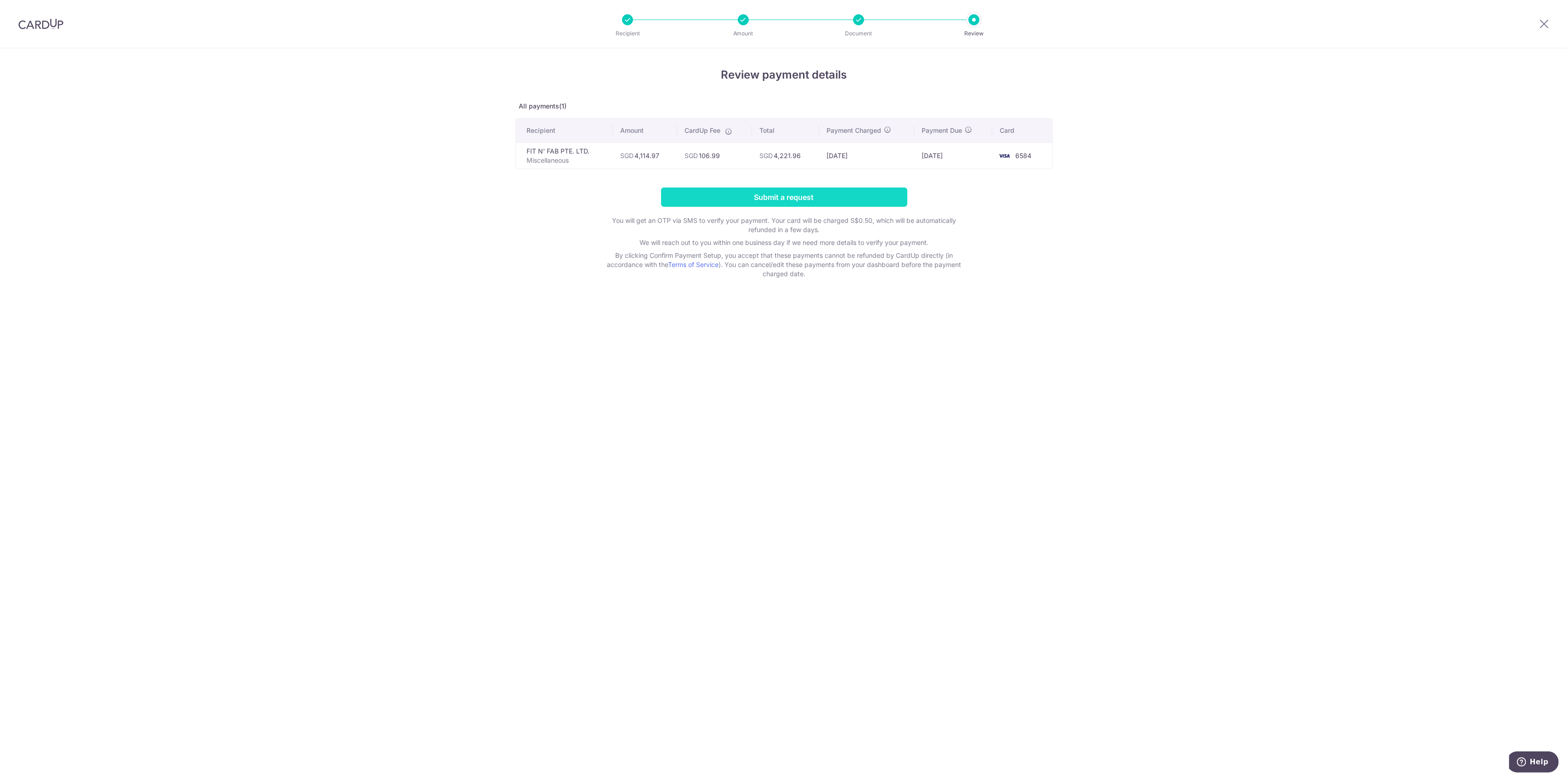
click at [823, 193] on input "Submit a request" at bounding box center [784, 197] width 246 height 19
